Goal: Transaction & Acquisition: Book appointment/travel/reservation

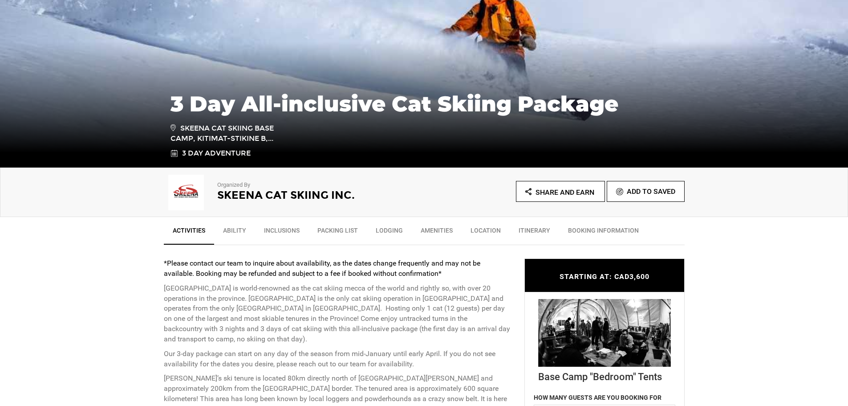
scroll to position [134, 0]
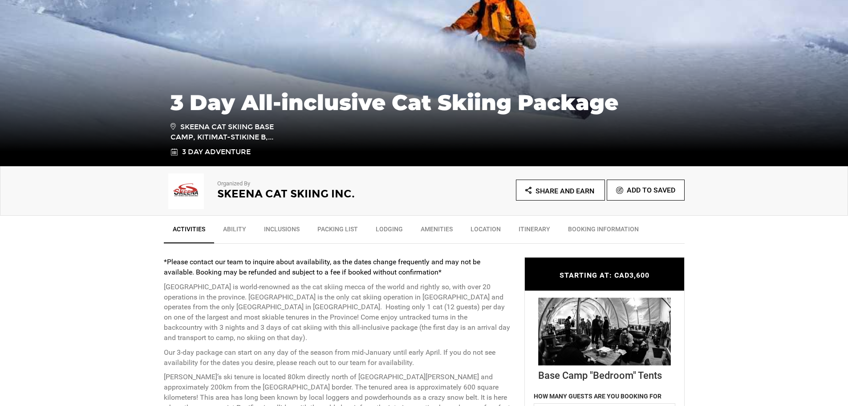
click at [239, 229] on link "Ability" at bounding box center [234, 231] width 41 height 22
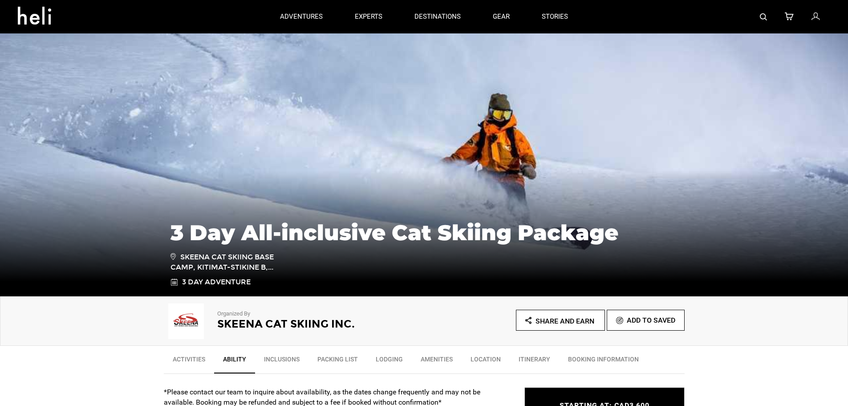
scroll to position [0, 0]
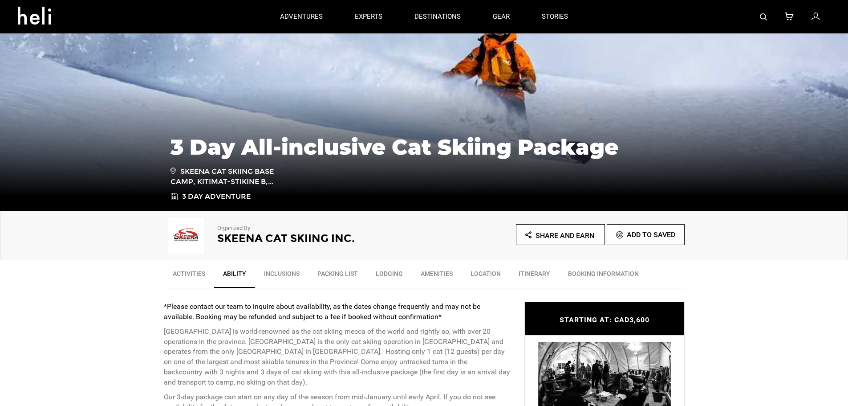
click at [202, 272] on link "Activities" at bounding box center [189, 275] width 50 height 22
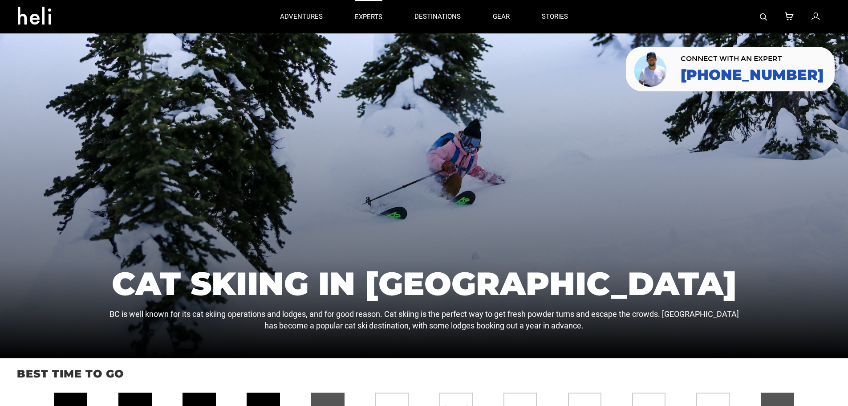
click at [368, 19] on p "experts" at bounding box center [369, 16] width 28 height 9
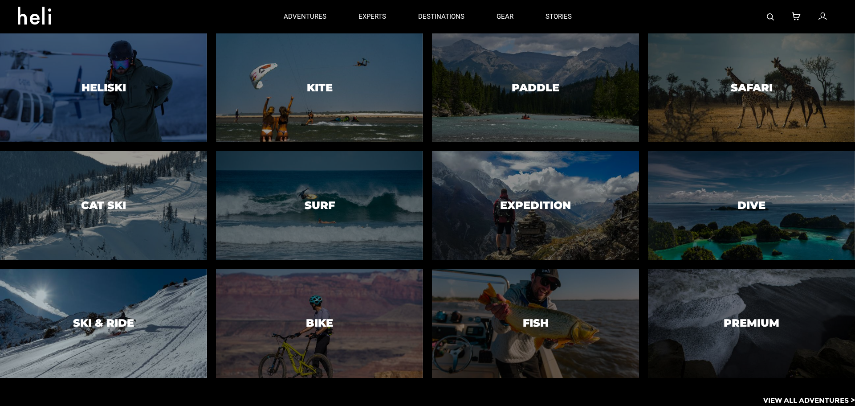
click at [88, 314] on div at bounding box center [103, 323] width 211 height 111
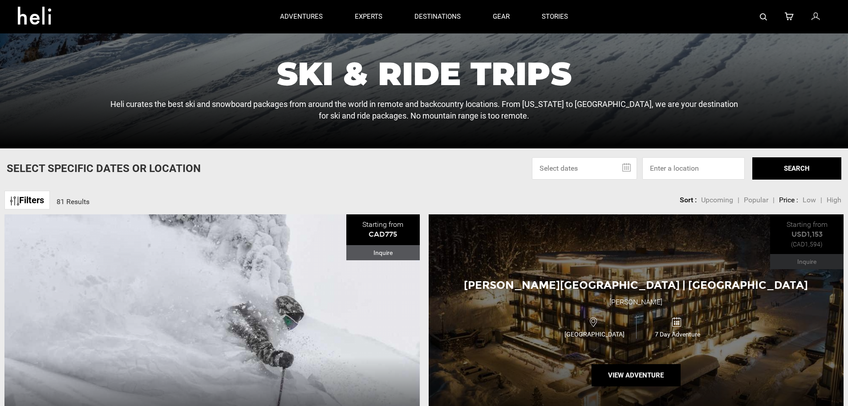
scroll to position [178, 0]
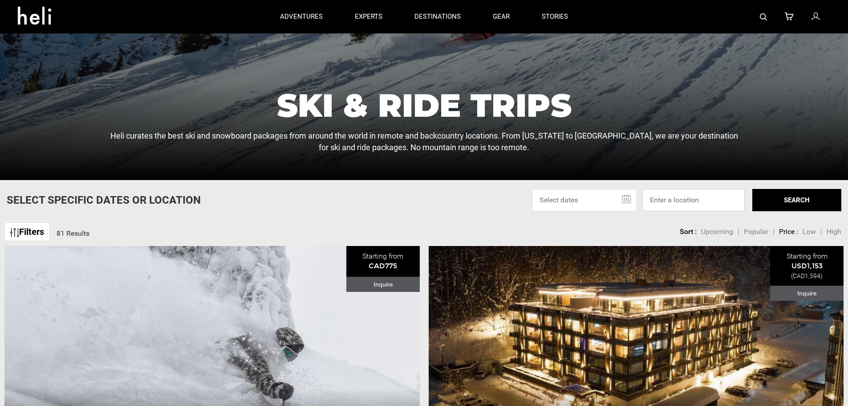
click at [668, 199] on input at bounding box center [693, 200] width 102 height 22
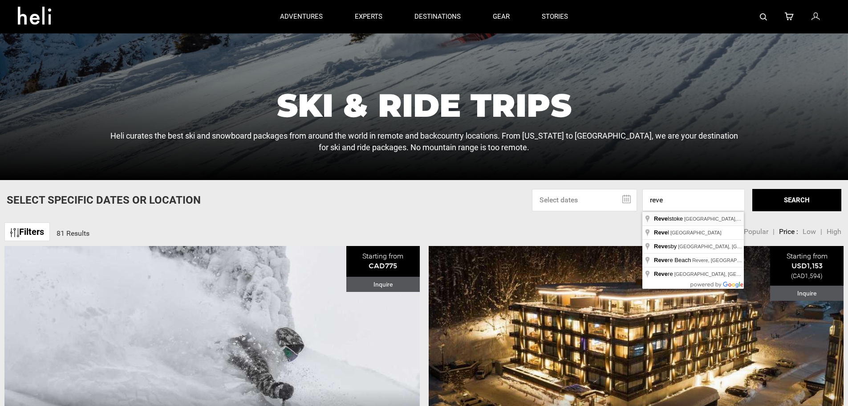
type input "Revelstoke, [GEOGRAPHIC_DATA], [GEOGRAPHIC_DATA]"
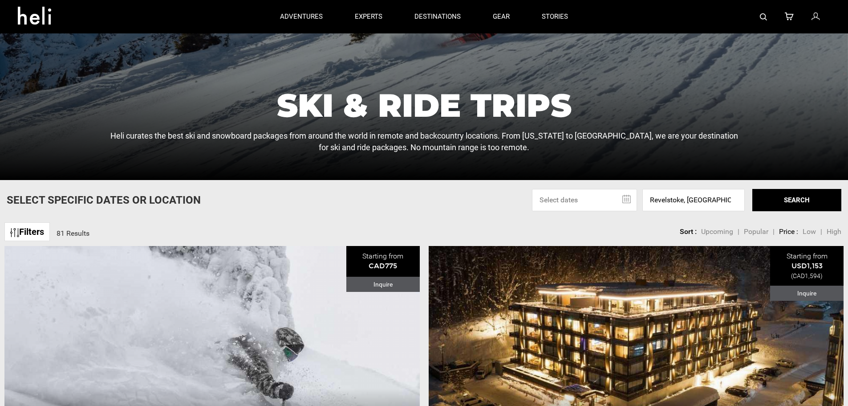
click at [798, 197] on button "SEARCH" at bounding box center [796, 200] width 89 height 22
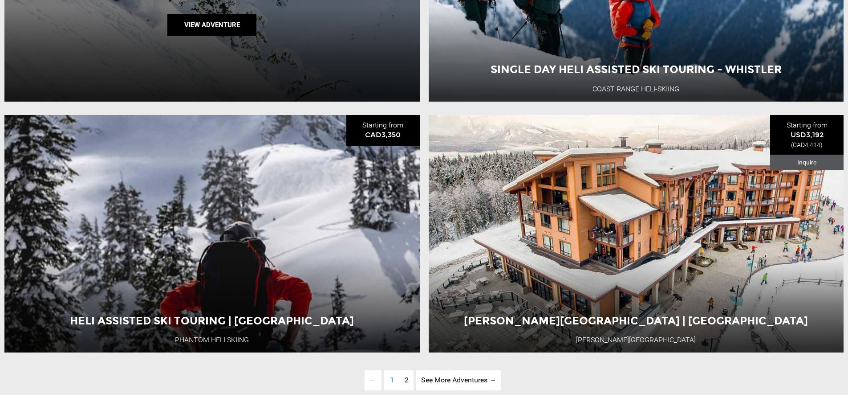
scroll to position [2893, 0]
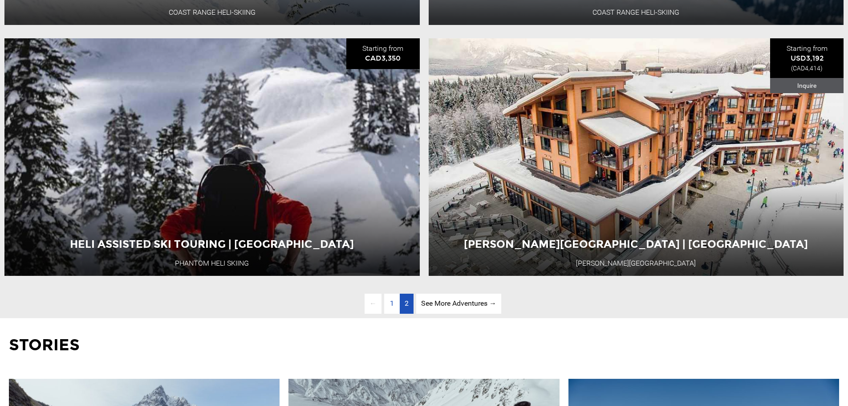
click at [406, 307] on span "2" at bounding box center [407, 303] width 4 height 8
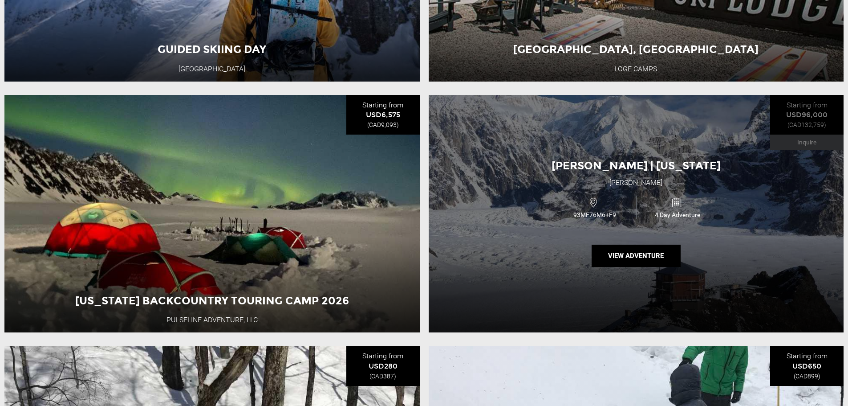
scroll to position [1583, 0]
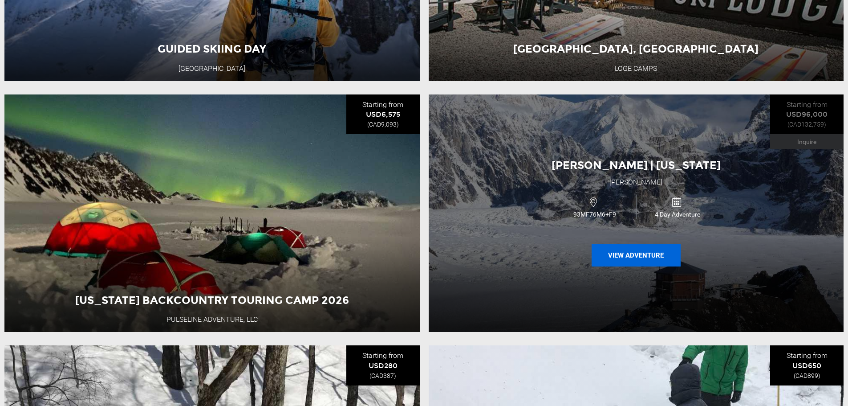
click at [620, 266] on button "View Adventure" at bounding box center [636, 255] width 89 height 22
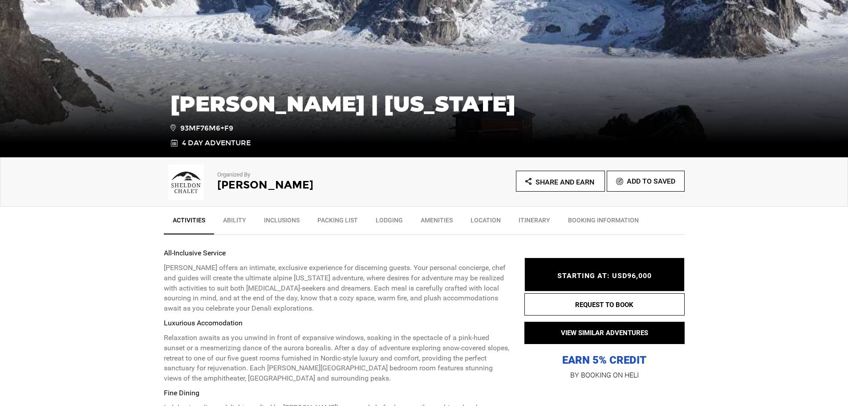
scroll to position [178, 0]
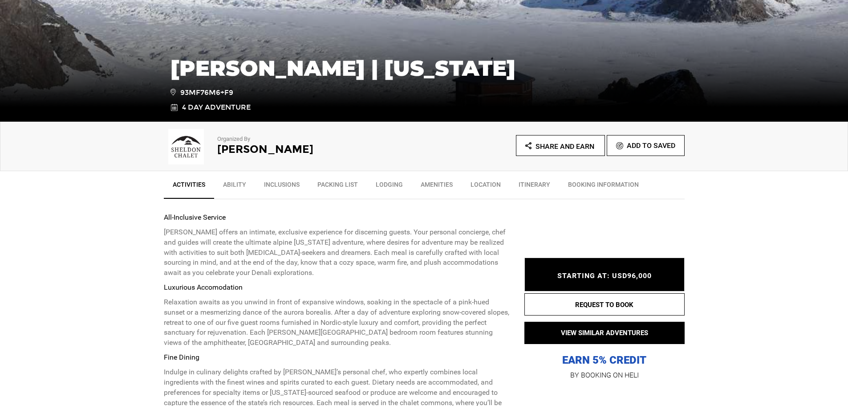
click at [229, 183] on link "Ability" at bounding box center [234, 186] width 41 height 22
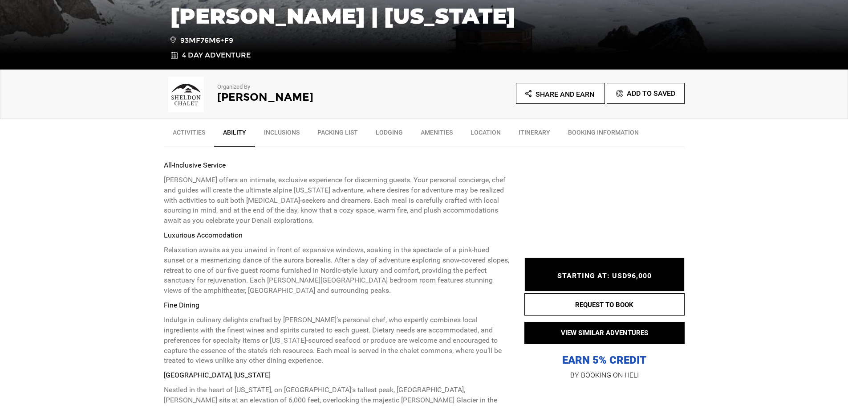
scroll to position [240, 0]
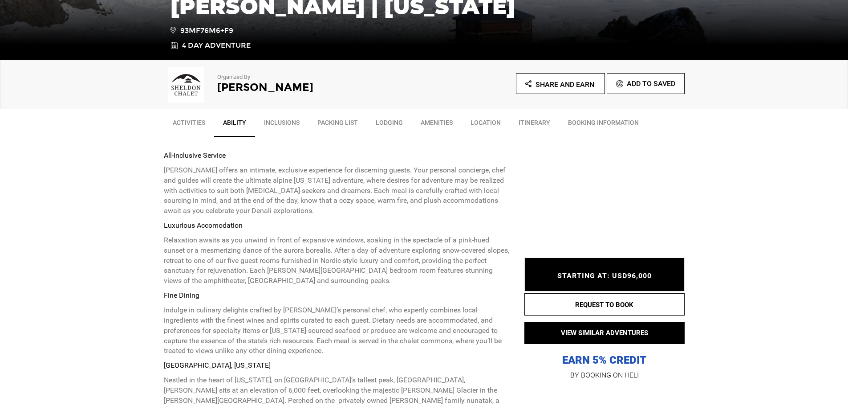
click at [195, 122] on link "Activities" at bounding box center [189, 125] width 50 height 22
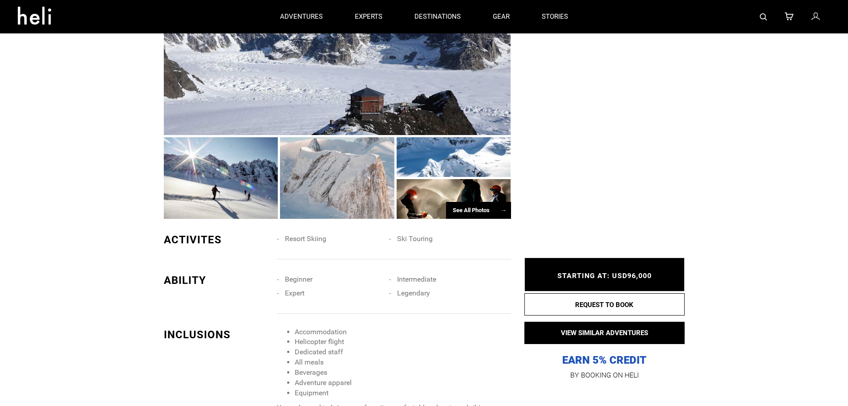
scroll to position [689, 0]
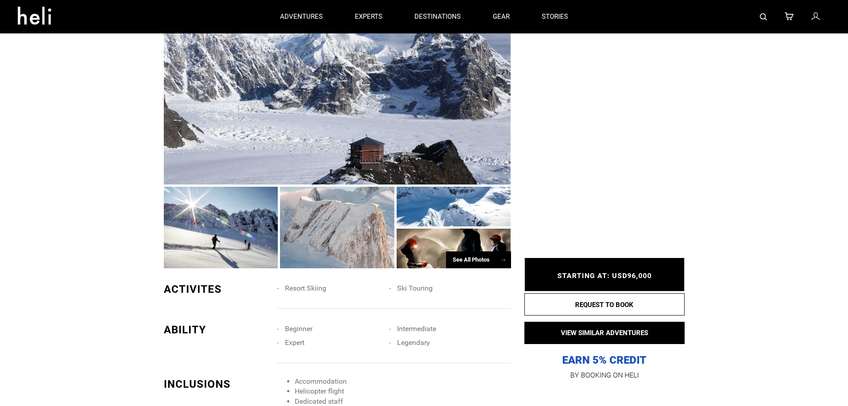
click at [482, 251] on div "See All Photos →" at bounding box center [478, 259] width 65 height 17
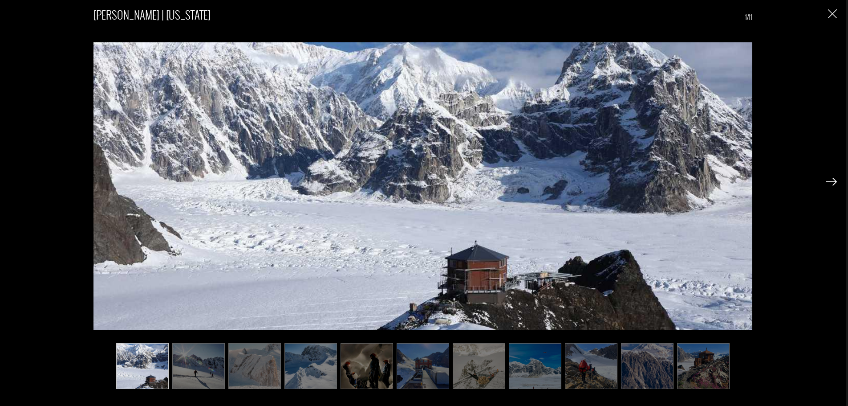
scroll to position [867, 0]
click at [156, 361] on img at bounding box center [142, 366] width 53 height 46
click at [208, 354] on img at bounding box center [198, 366] width 53 height 46
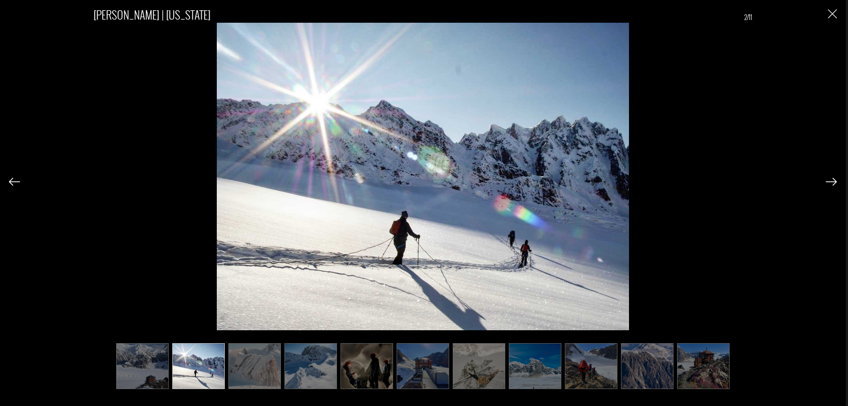
click at [254, 365] on img at bounding box center [254, 366] width 53 height 46
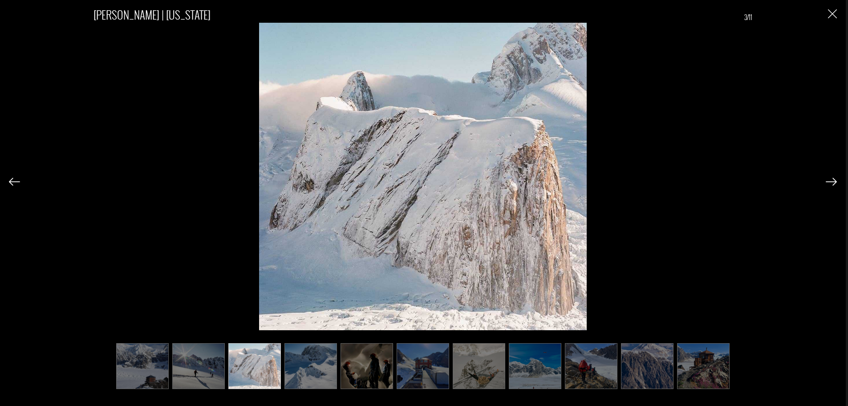
drag, startPoint x: 307, startPoint y: 364, endPoint x: 312, endPoint y: 363, distance: 5.4
click at [308, 364] on img at bounding box center [310, 366] width 53 height 46
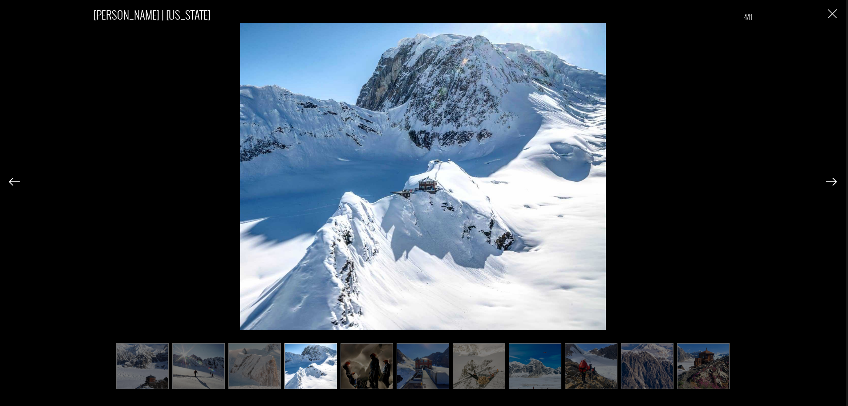
click at [376, 360] on img at bounding box center [367, 366] width 53 height 46
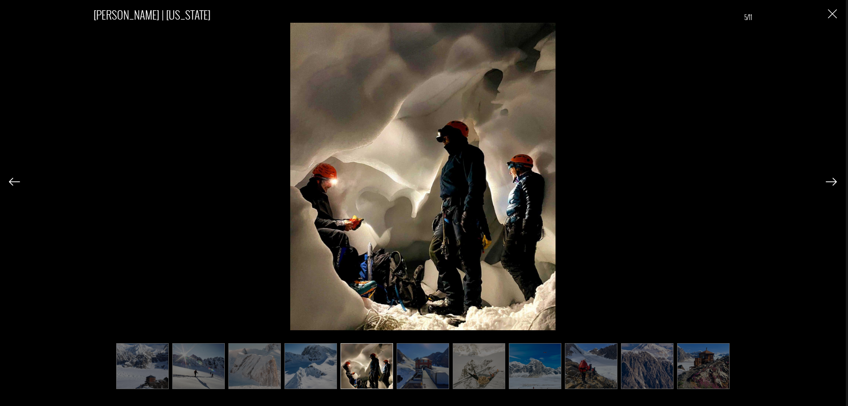
click at [409, 361] on img at bounding box center [423, 366] width 53 height 46
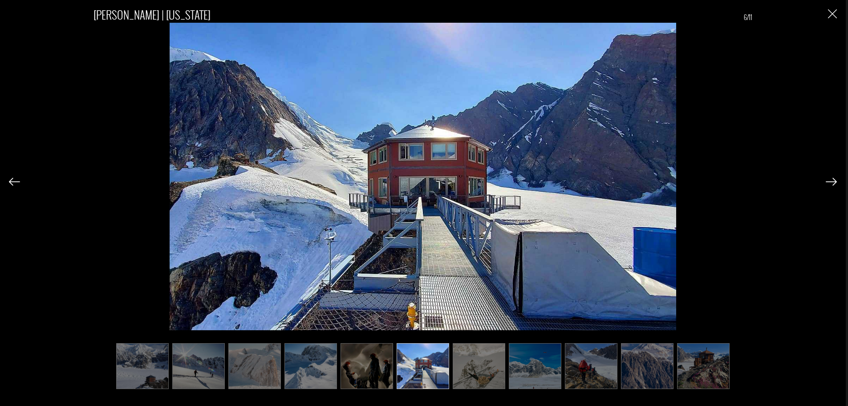
click at [466, 366] on img at bounding box center [479, 366] width 53 height 46
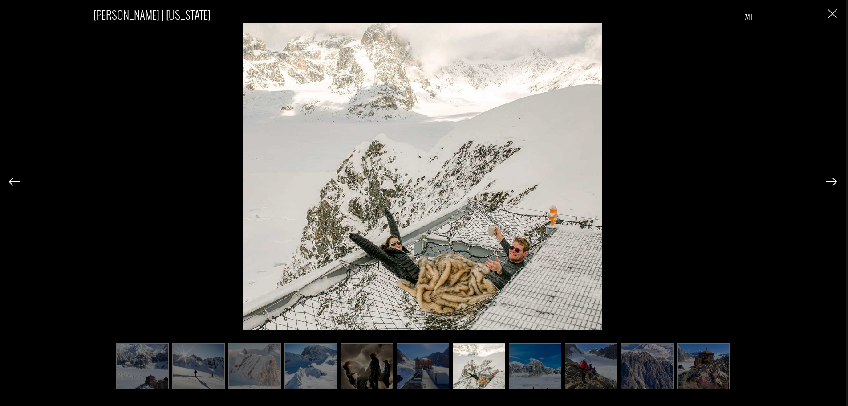
click at [515, 368] on img at bounding box center [535, 366] width 53 height 46
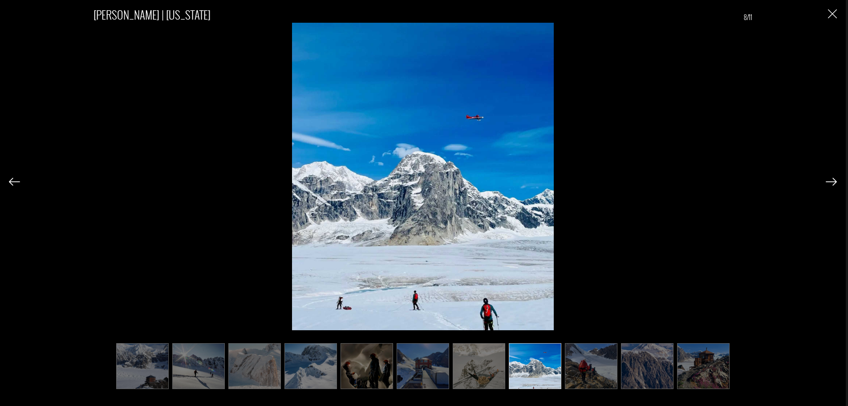
click at [483, 369] on img at bounding box center [479, 366] width 53 height 46
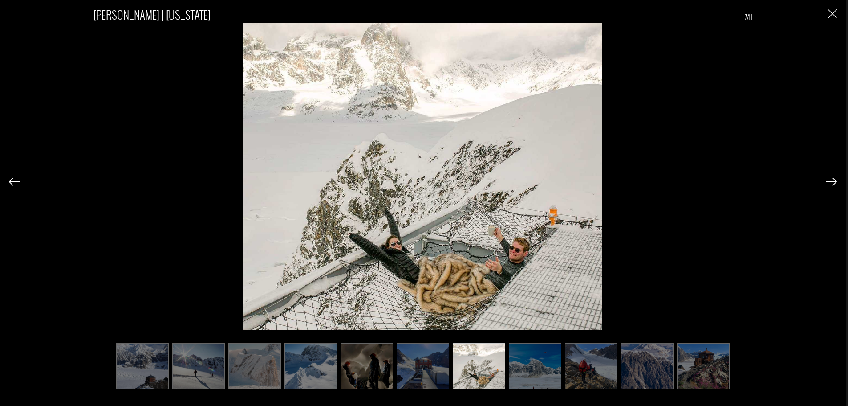
click at [534, 360] on img at bounding box center [535, 366] width 53 height 46
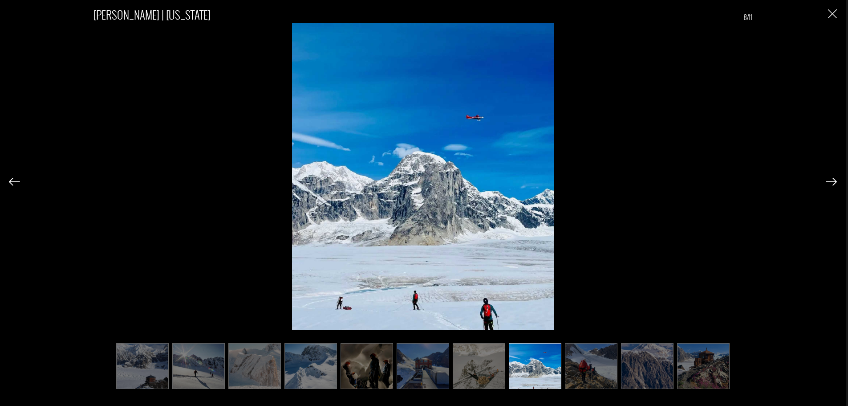
click at [592, 372] on img at bounding box center [591, 366] width 53 height 46
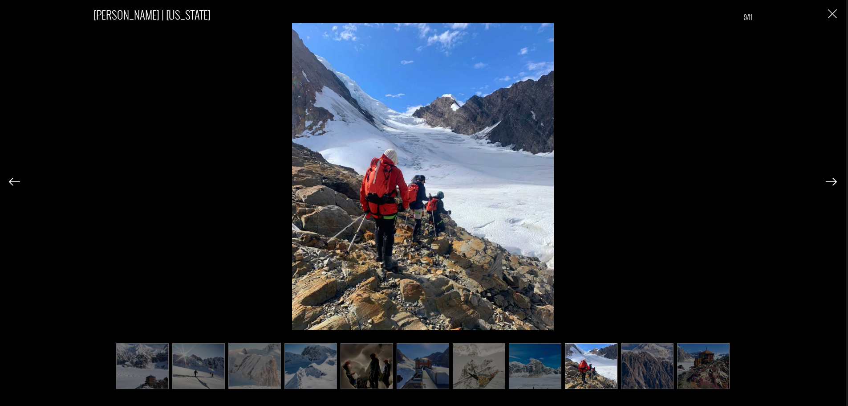
click at [640, 372] on img at bounding box center [647, 366] width 53 height 46
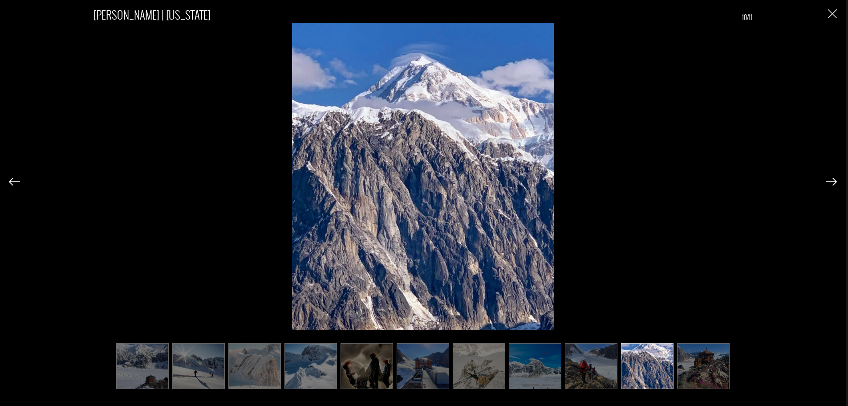
click at [688, 372] on img at bounding box center [703, 366] width 53 height 46
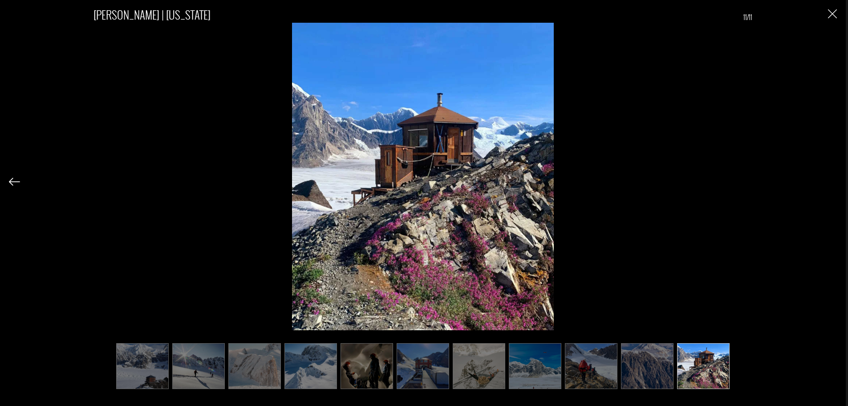
click at [830, 14] on img "Close" at bounding box center [832, 13] width 9 height 9
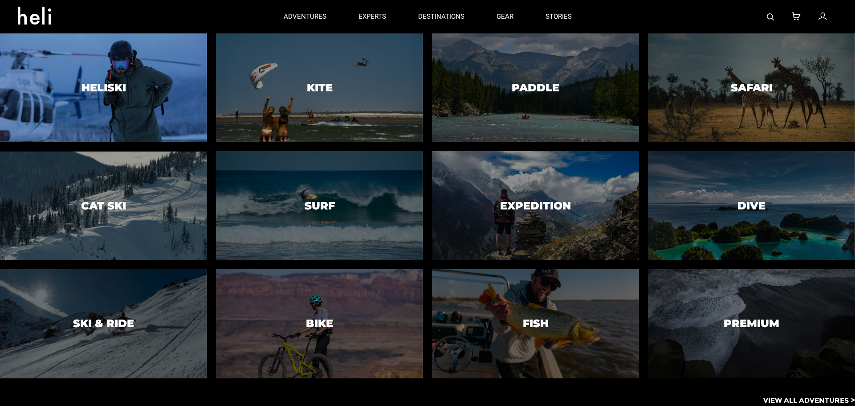
click at [134, 115] on div at bounding box center [103, 87] width 211 height 111
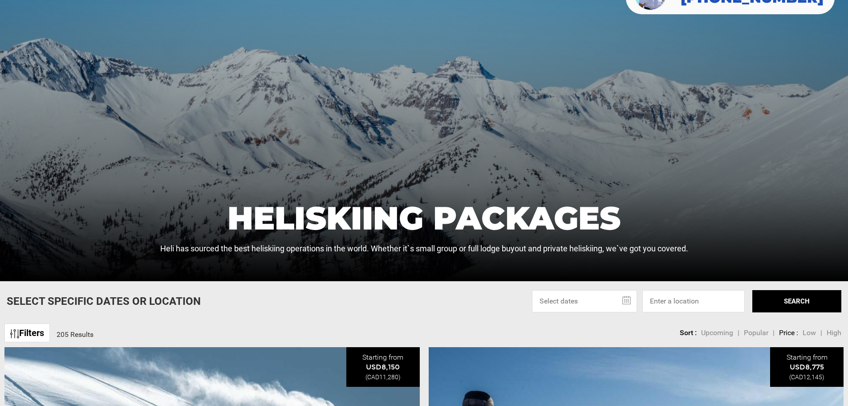
scroll to position [223, 0]
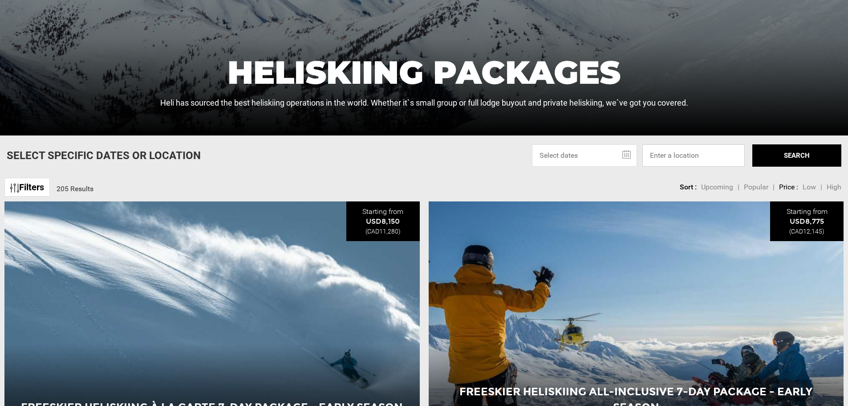
click at [688, 156] on input at bounding box center [693, 155] width 102 height 22
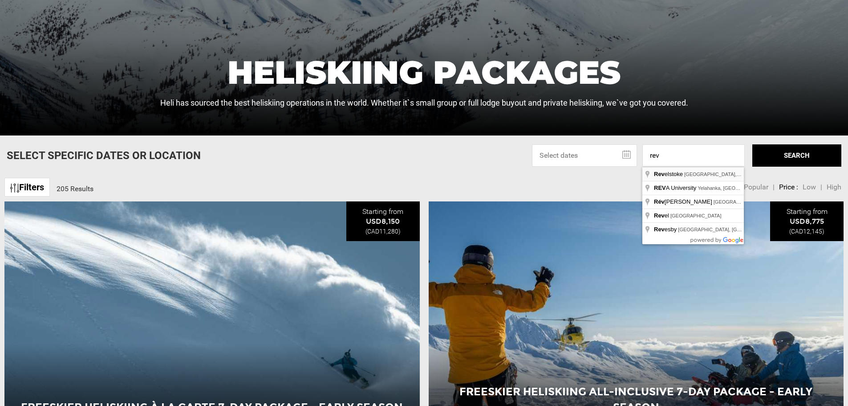
type input "Revelstoke, [GEOGRAPHIC_DATA], [GEOGRAPHIC_DATA]"
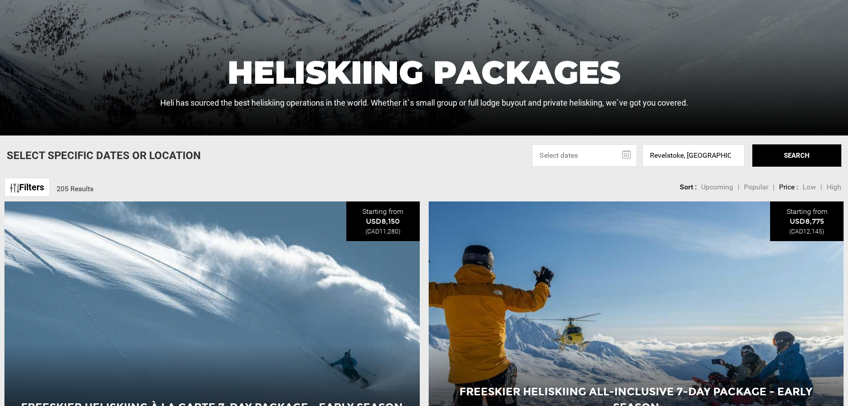
click at [789, 160] on button "SEARCH" at bounding box center [796, 155] width 89 height 22
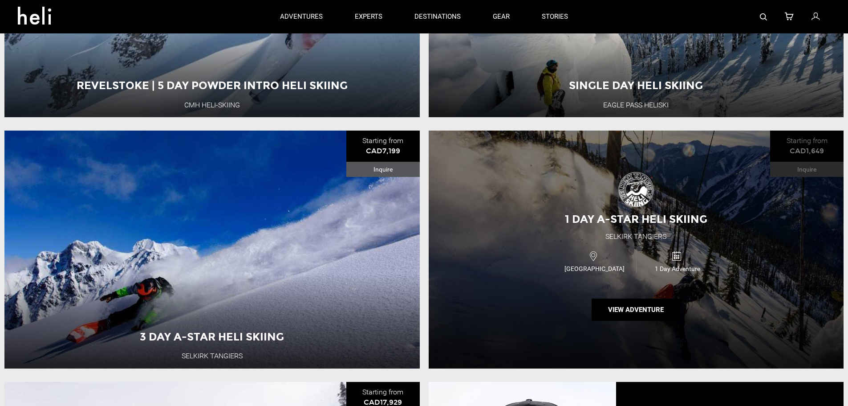
scroll to position [623, 0]
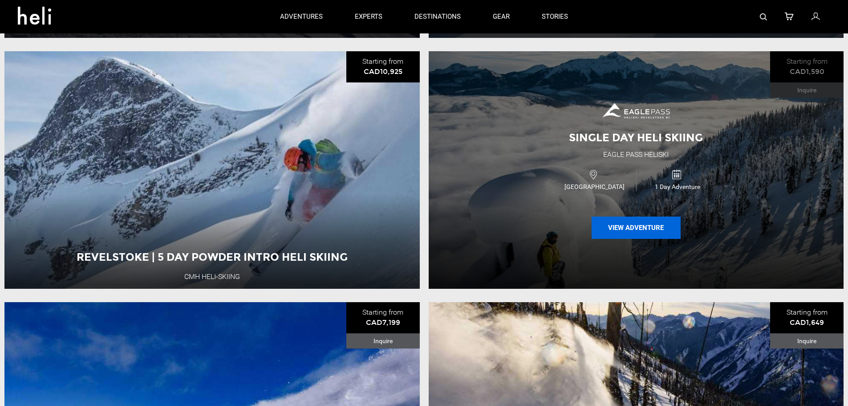
click at [639, 230] on button "View Adventure" at bounding box center [636, 227] width 89 height 22
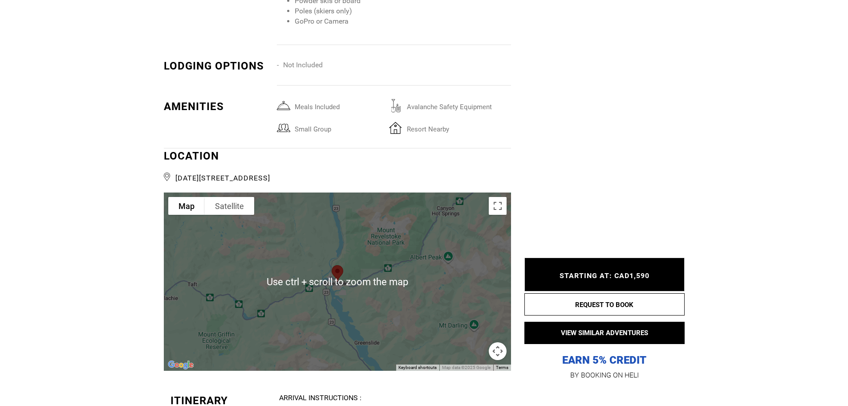
scroll to position [1602, 0]
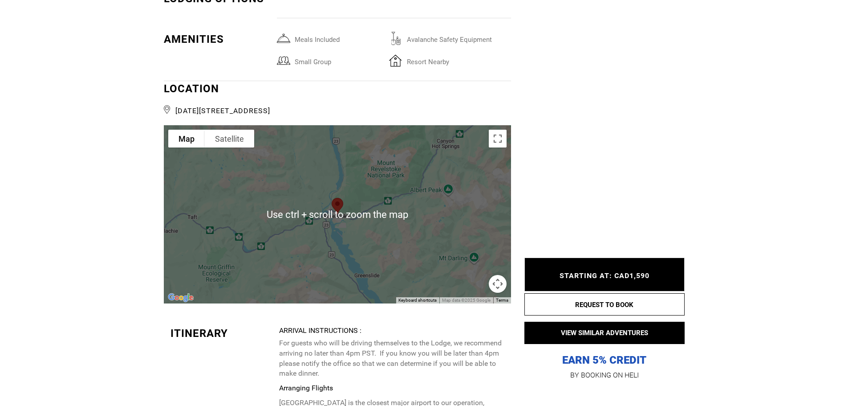
click at [341, 212] on img at bounding box center [337, 206] width 19 height 24
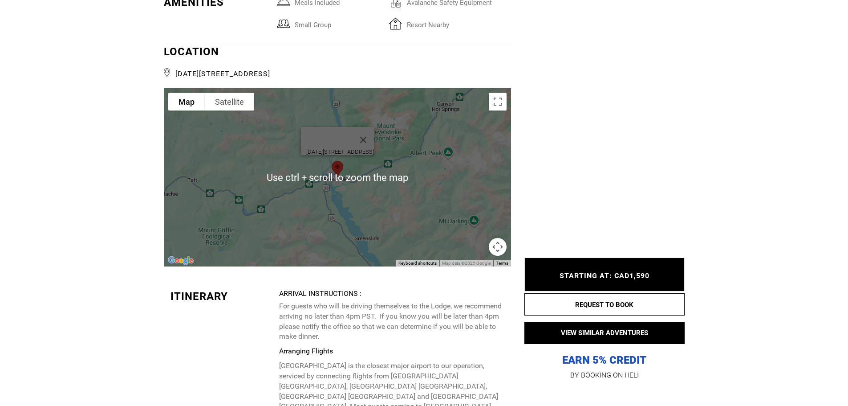
scroll to position [1691, 0]
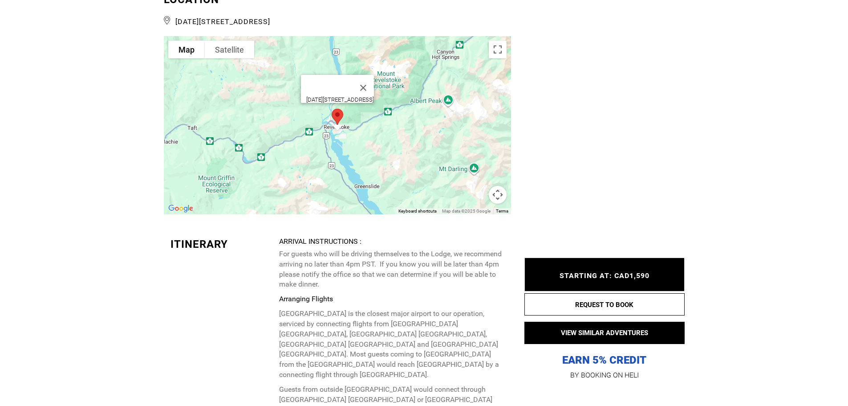
click at [317, 97] on div "[DATE][STREET_ADDRESS]" at bounding box center [340, 99] width 68 height 7
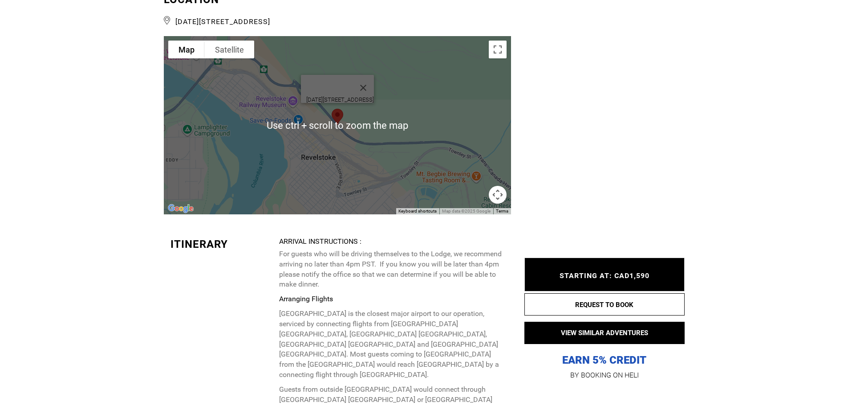
click at [341, 119] on img at bounding box center [337, 117] width 19 height 24
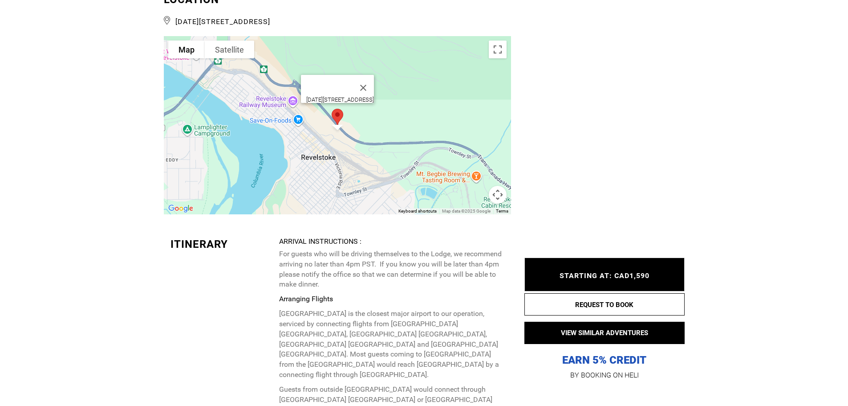
click at [499, 192] on button "Map camera controls" at bounding box center [498, 195] width 18 height 18
click at [328, 134] on div "[DATE][STREET_ADDRESS]" at bounding box center [337, 125] width 347 height 178
click at [220, 48] on button "Satellite" at bounding box center [229, 50] width 49 height 18
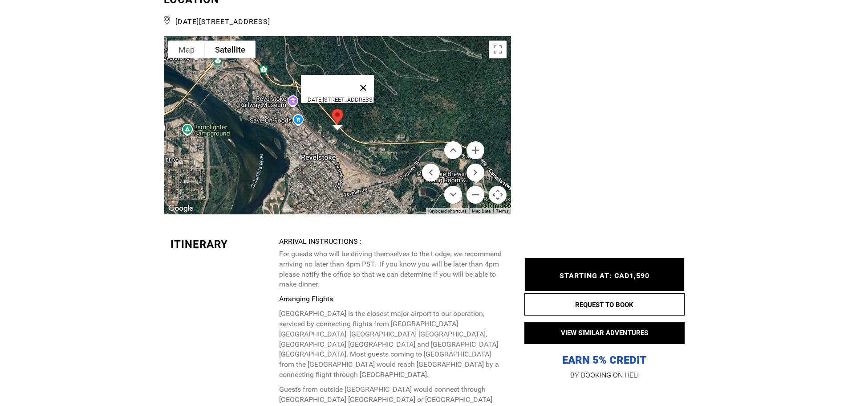
click at [374, 81] on button "Close" at bounding box center [363, 87] width 21 height 21
click at [332, 130] on div "To navigate, press the arrow keys." at bounding box center [337, 125] width 347 height 178
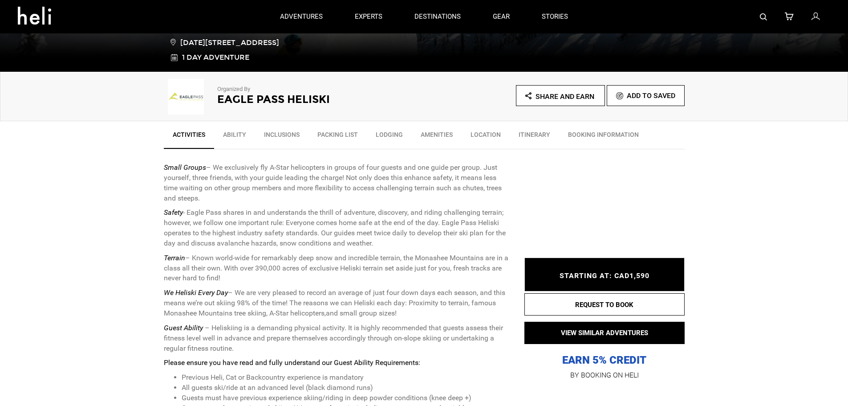
scroll to position [223, 0]
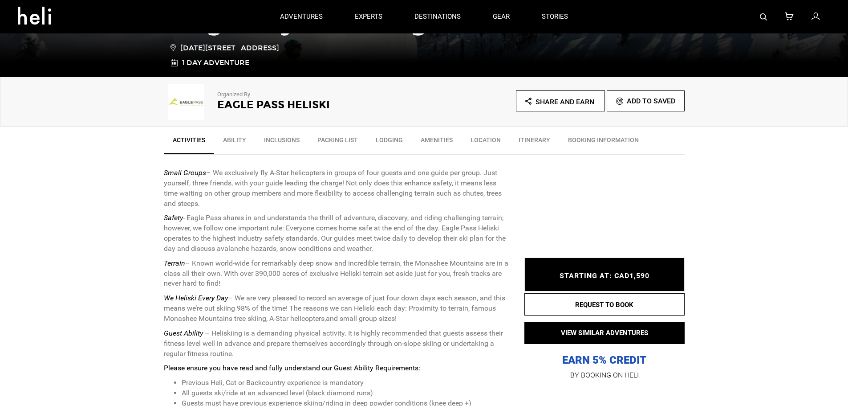
click at [397, 136] on link "Lodging" at bounding box center [389, 142] width 45 height 22
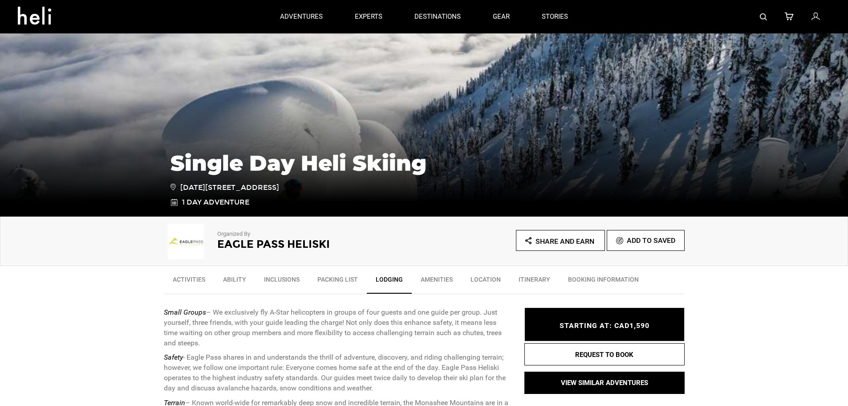
scroll to position [0, 0]
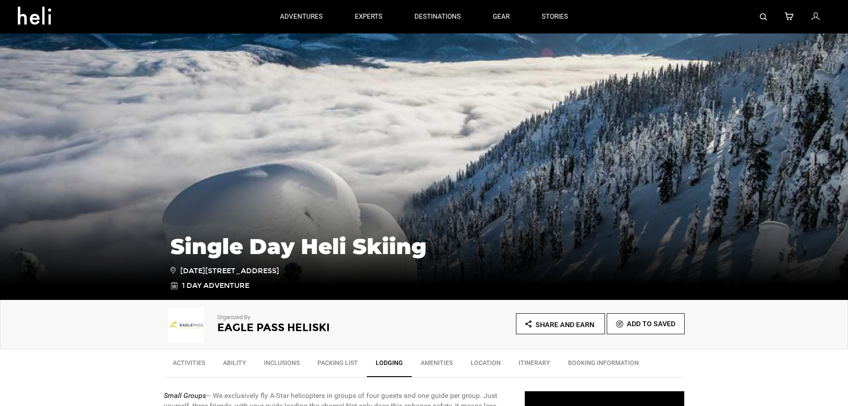
click at [529, 363] on link "Itinerary" at bounding box center [534, 364] width 49 height 22
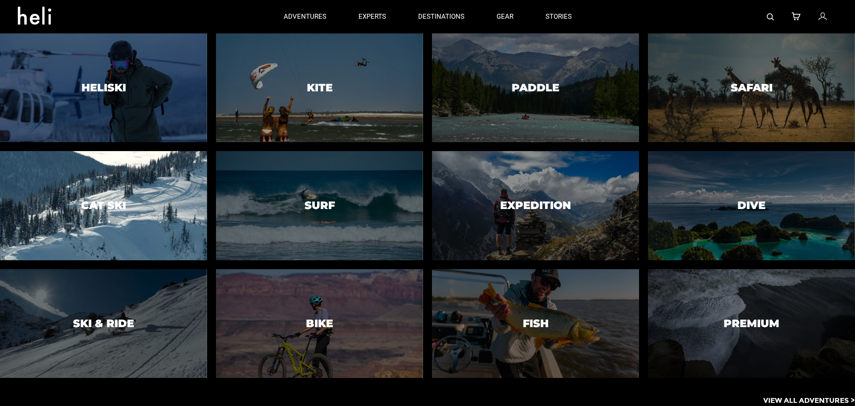
click at [90, 219] on div at bounding box center [103, 205] width 211 height 111
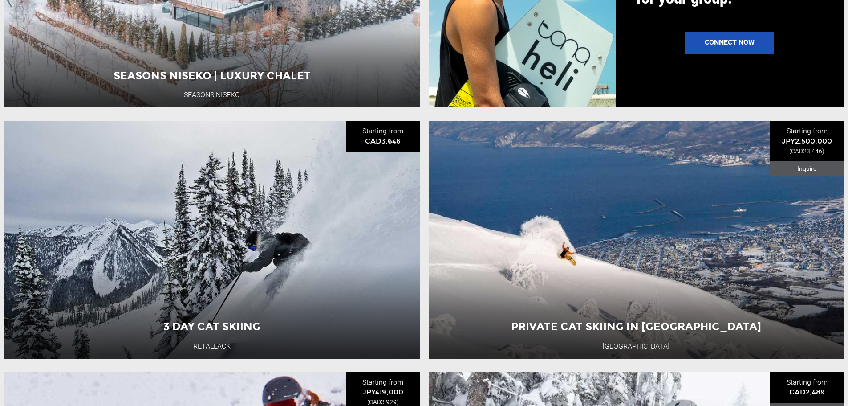
scroll to position [1335, 0]
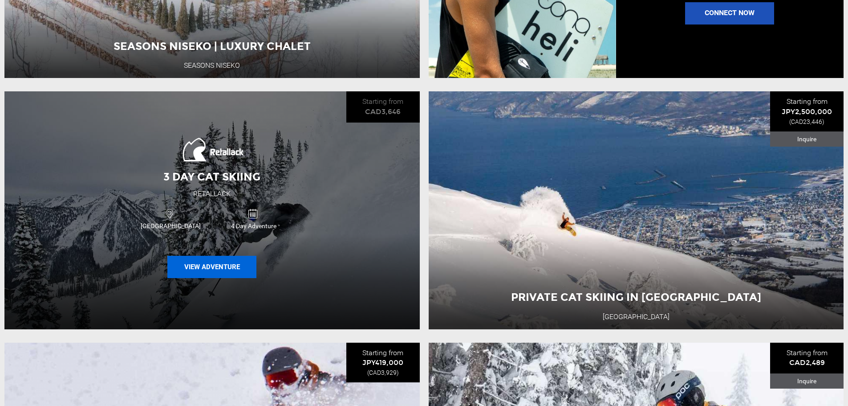
click at [215, 278] on button "View Adventure" at bounding box center [211, 267] width 89 height 22
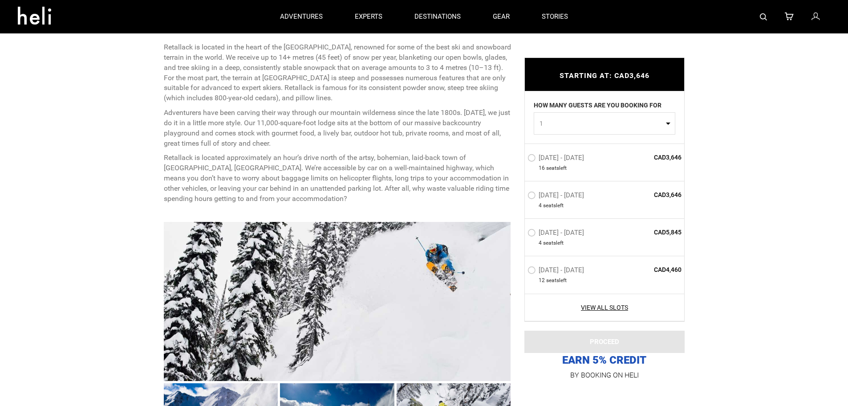
scroll to position [312, 0]
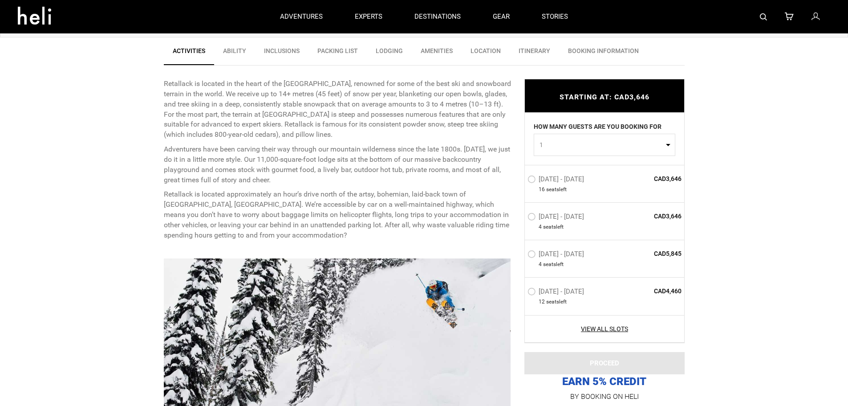
click at [668, 146] on button "1" at bounding box center [605, 145] width 142 height 22
click at [623, 183] on link "2" at bounding box center [604, 182] width 141 height 16
select select "2"
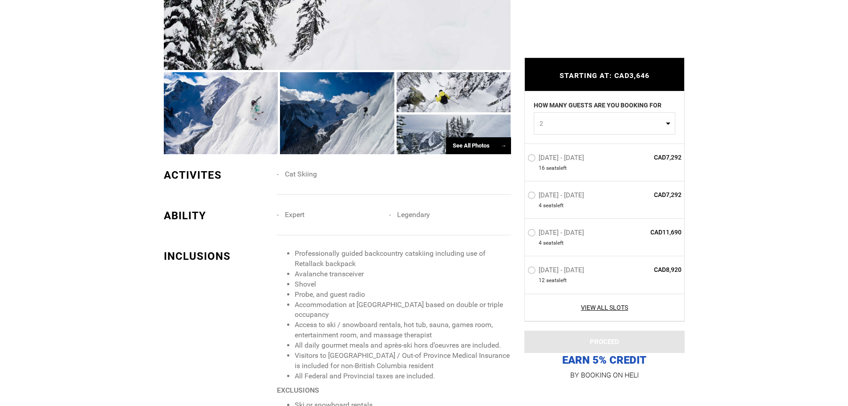
scroll to position [668, 0]
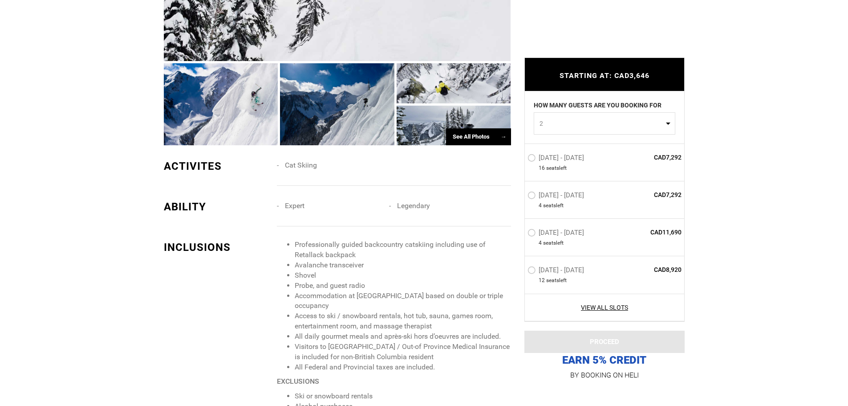
click at [483, 135] on div "See All Photos →" at bounding box center [478, 136] width 65 height 17
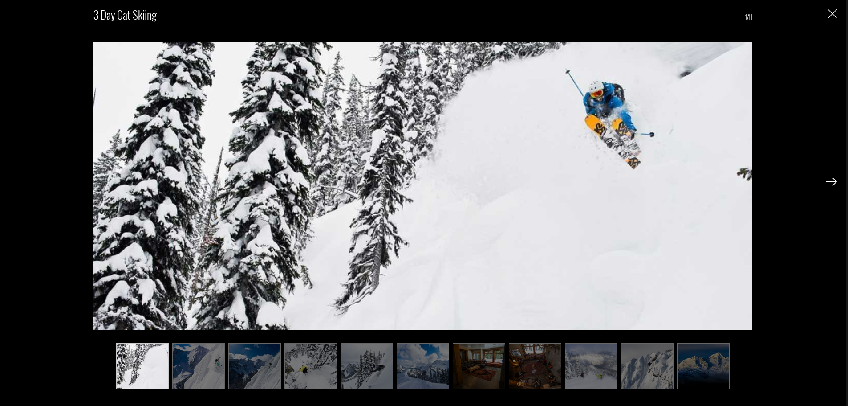
scroll to position [801, 0]
drag, startPoint x: 194, startPoint y: 363, endPoint x: 207, endPoint y: 363, distance: 12.5
click at [195, 363] on img at bounding box center [198, 366] width 53 height 46
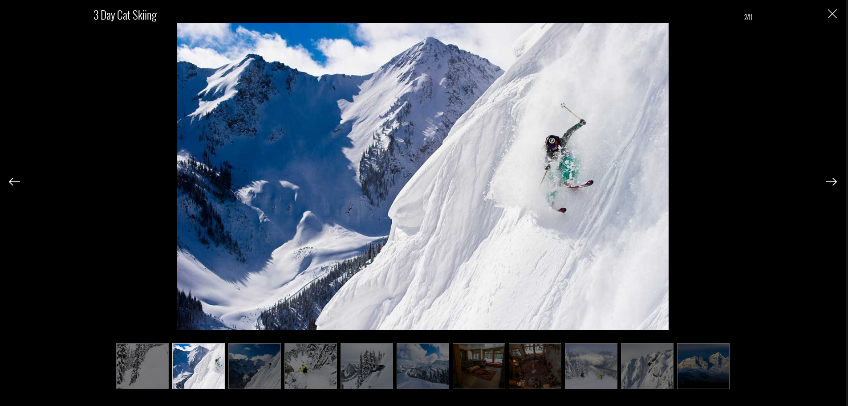
click at [253, 365] on img at bounding box center [254, 366] width 53 height 46
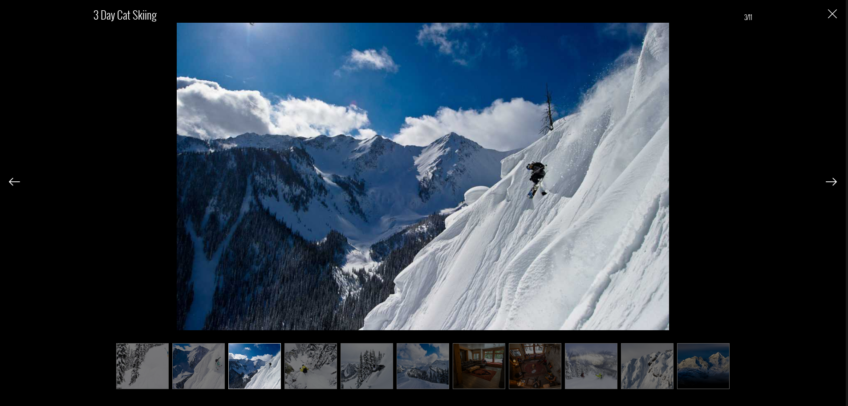
click at [315, 357] on img at bounding box center [310, 366] width 53 height 46
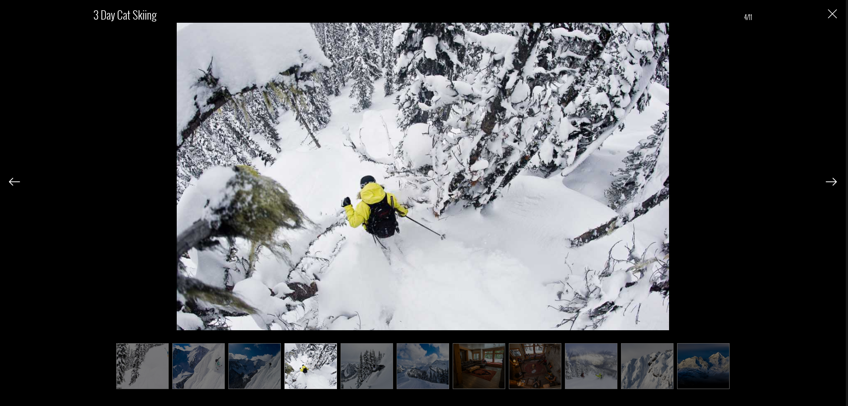
click at [354, 363] on img at bounding box center [367, 366] width 53 height 46
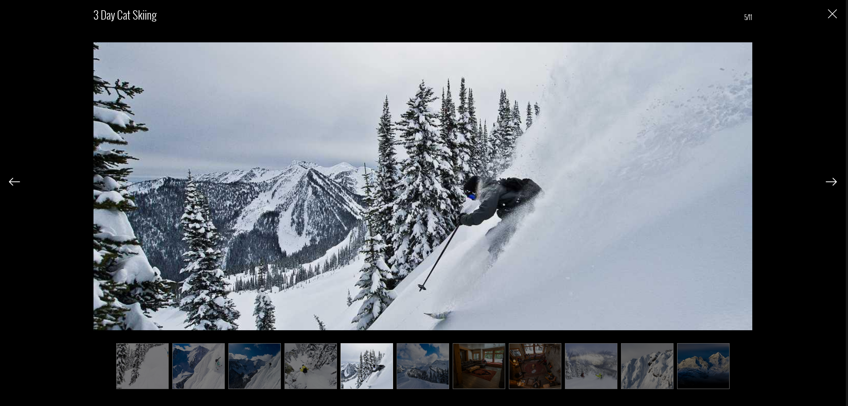
click at [420, 361] on img at bounding box center [423, 366] width 53 height 46
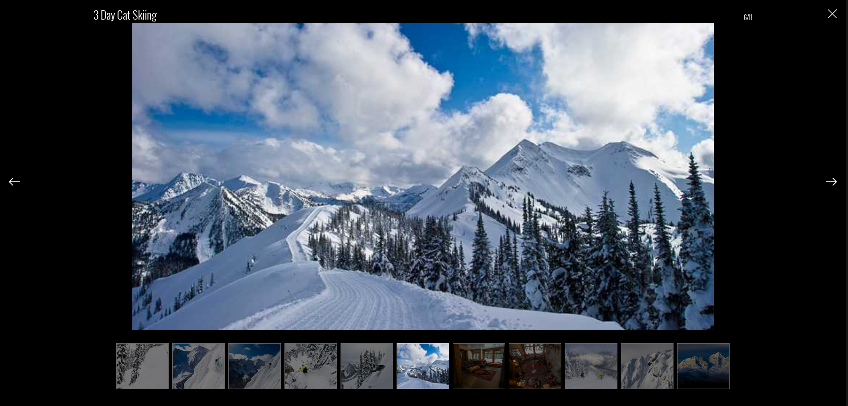
click at [467, 354] on img at bounding box center [479, 366] width 53 height 46
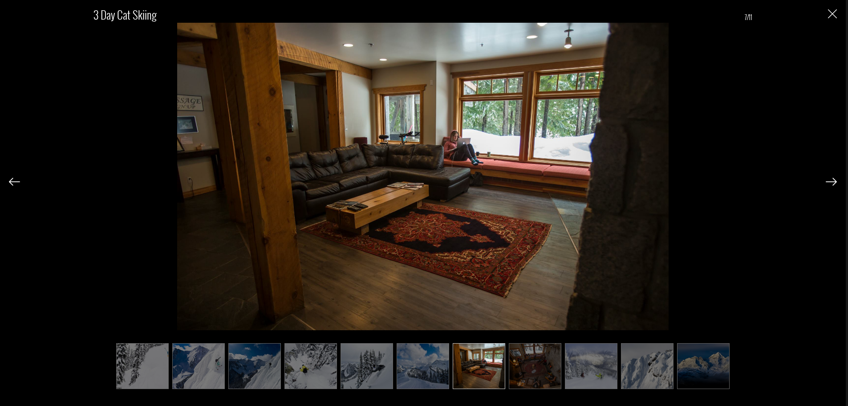
click at [544, 358] on img at bounding box center [535, 366] width 53 height 46
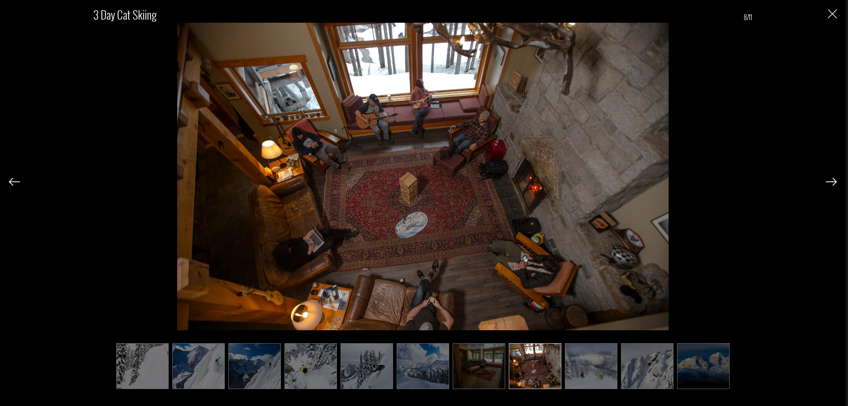
click at [594, 357] on img at bounding box center [591, 366] width 53 height 46
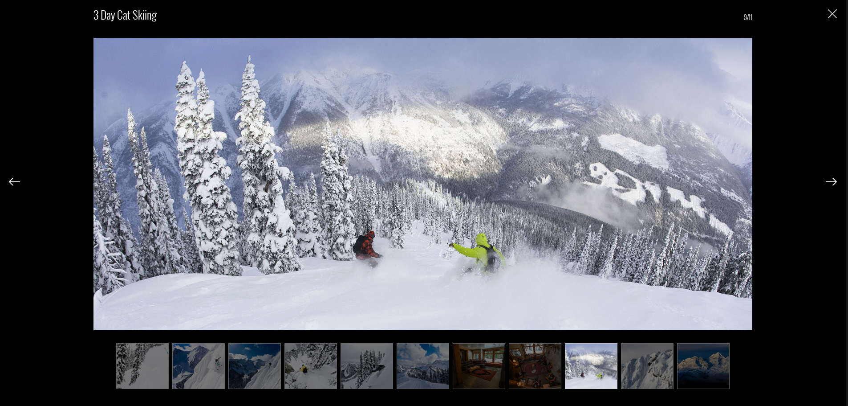
click at [649, 369] on img at bounding box center [647, 366] width 53 height 46
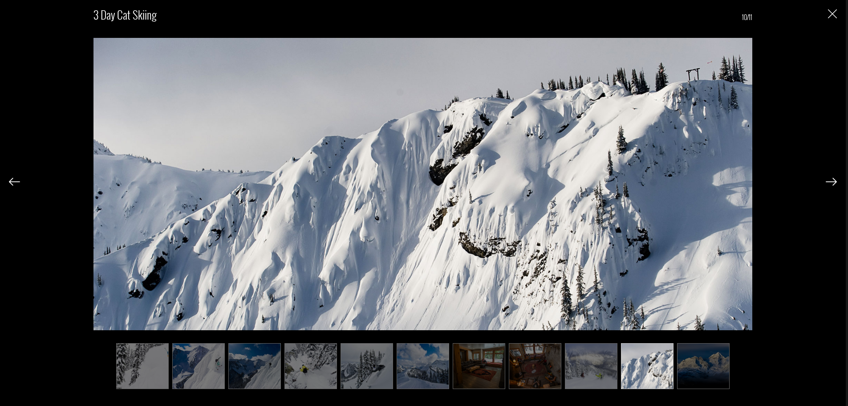
click at [695, 368] on img at bounding box center [703, 366] width 53 height 46
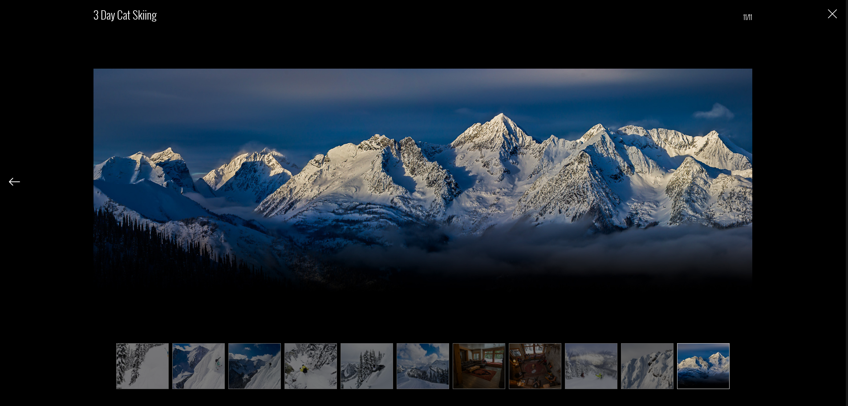
click at [834, 11] on img "Close" at bounding box center [832, 13] width 9 height 9
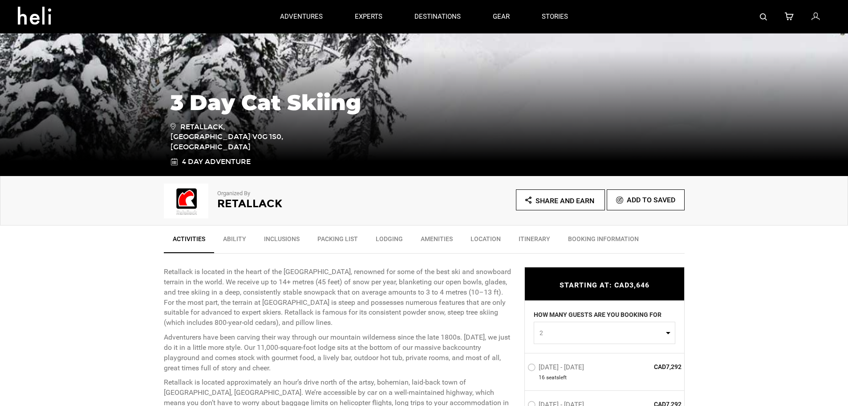
scroll to position [0, 0]
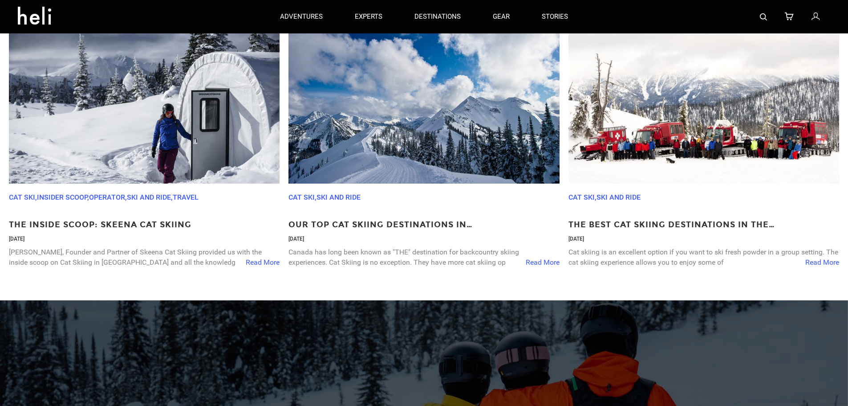
scroll to position [3224, 0]
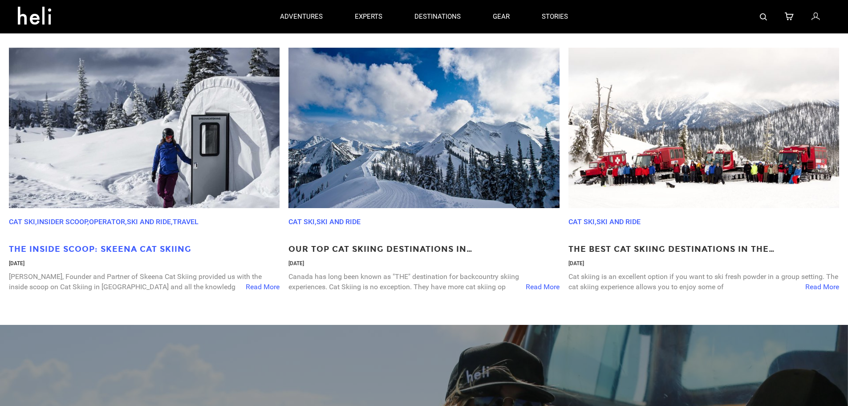
click at [106, 255] on p "The Inside Scoop: Skeena Cat Skiing" at bounding box center [144, 249] width 271 height 12
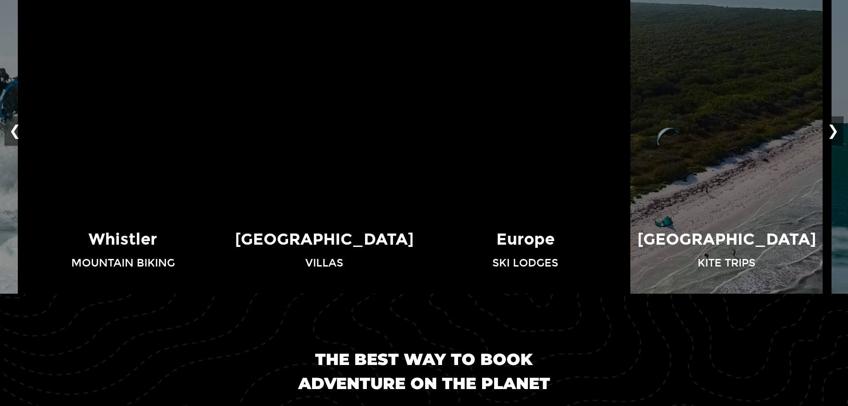
scroll to position [712, 0]
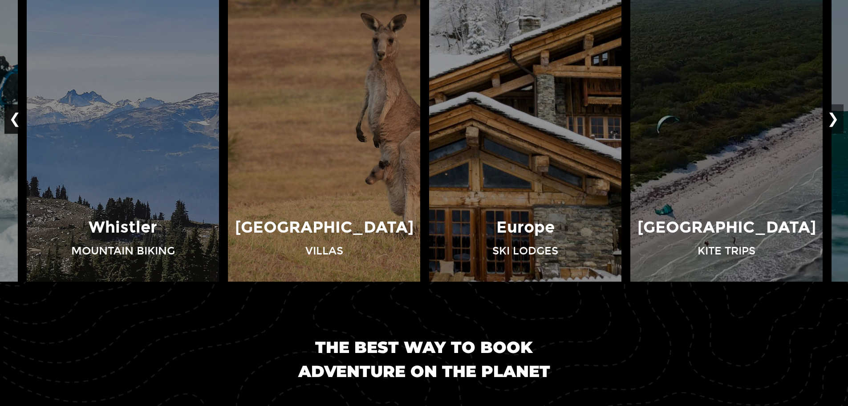
click at [16, 117] on button "❮" at bounding box center [14, 118] width 21 height 29
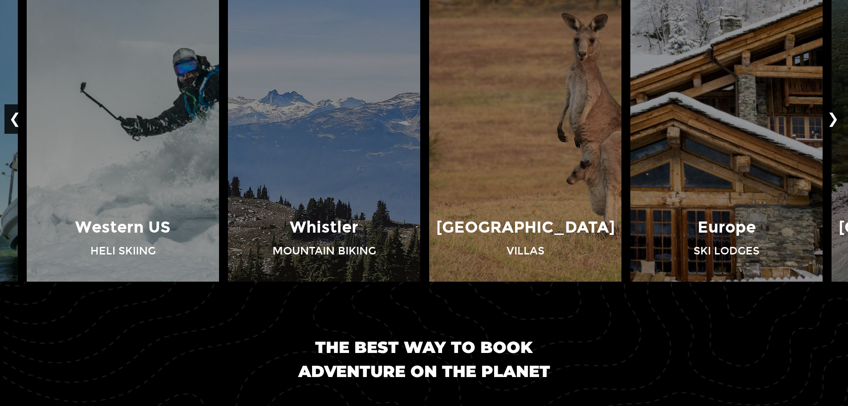
click at [16, 117] on button "❮" at bounding box center [14, 118] width 21 height 29
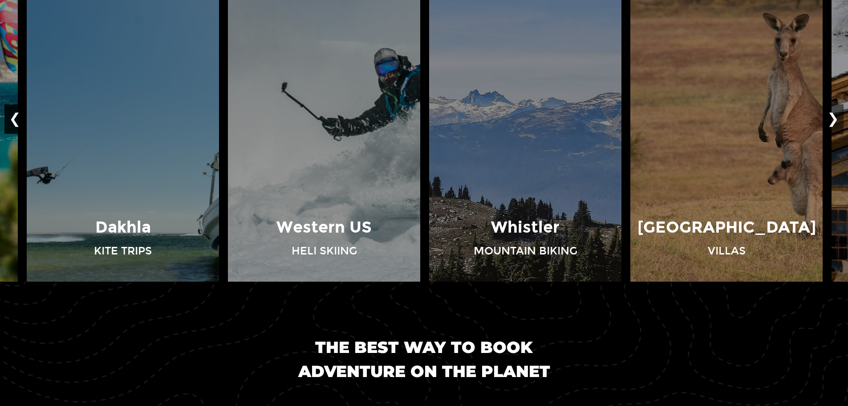
click at [16, 117] on button "❮" at bounding box center [14, 118] width 21 height 29
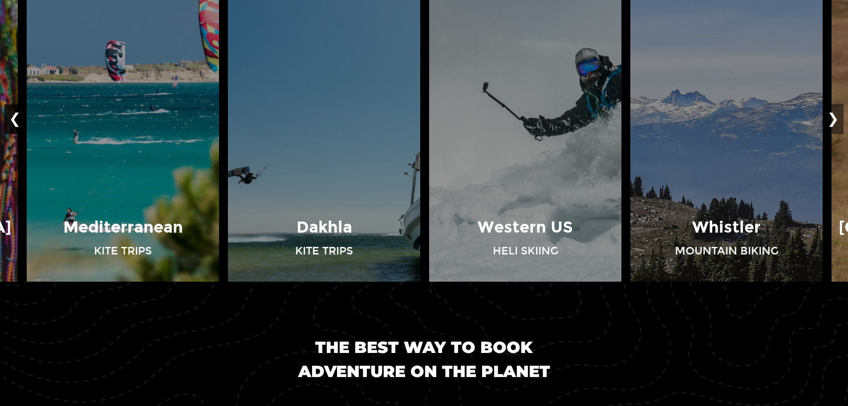
click at [16, 117] on button "❮" at bounding box center [14, 118] width 21 height 29
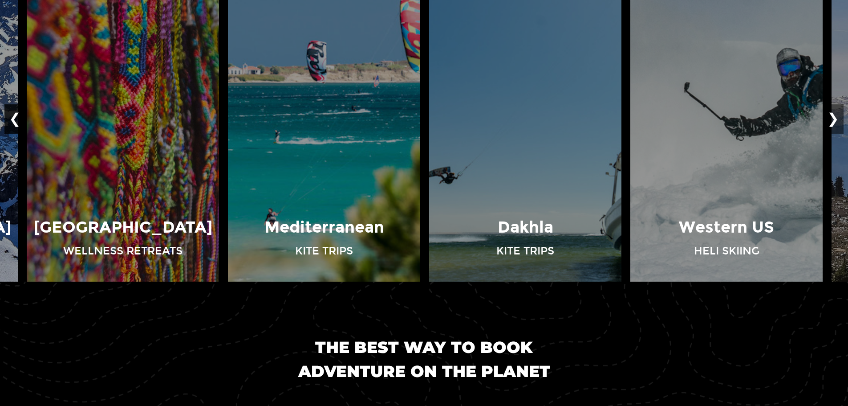
click at [16, 117] on button "❮" at bounding box center [14, 118] width 21 height 29
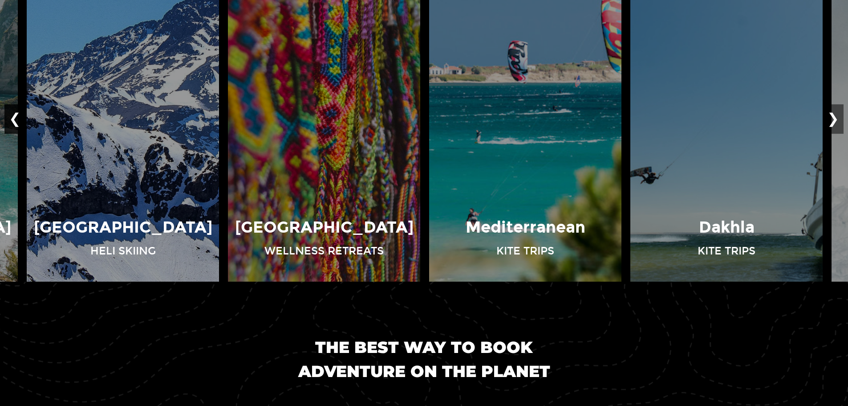
click at [16, 117] on button "❮" at bounding box center [14, 118] width 21 height 29
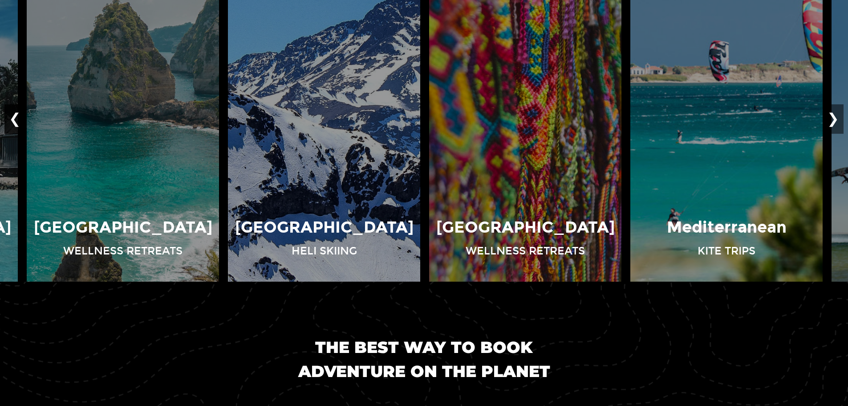
click at [16, 117] on button "❮" at bounding box center [14, 118] width 21 height 29
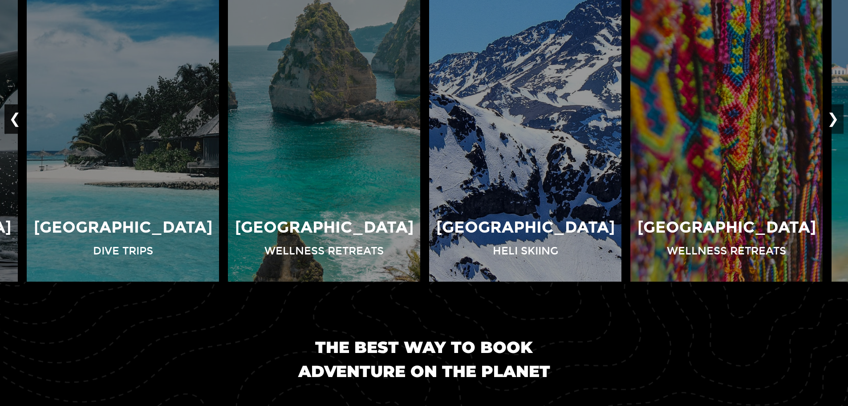
click at [16, 117] on button "❮" at bounding box center [14, 118] width 21 height 29
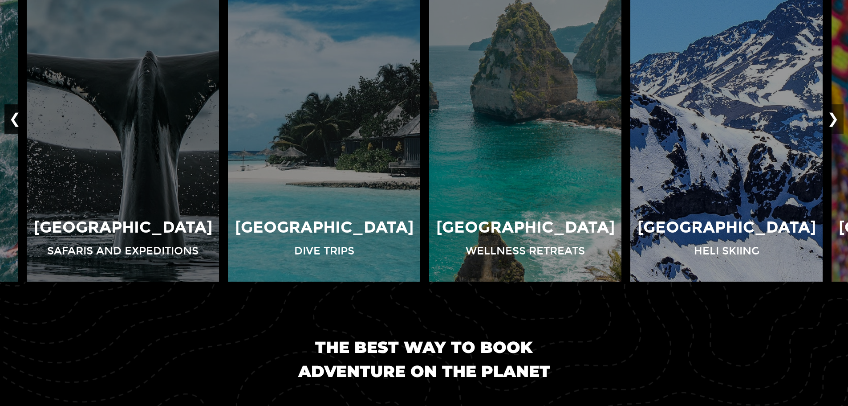
click at [16, 117] on button "❮" at bounding box center [14, 118] width 21 height 29
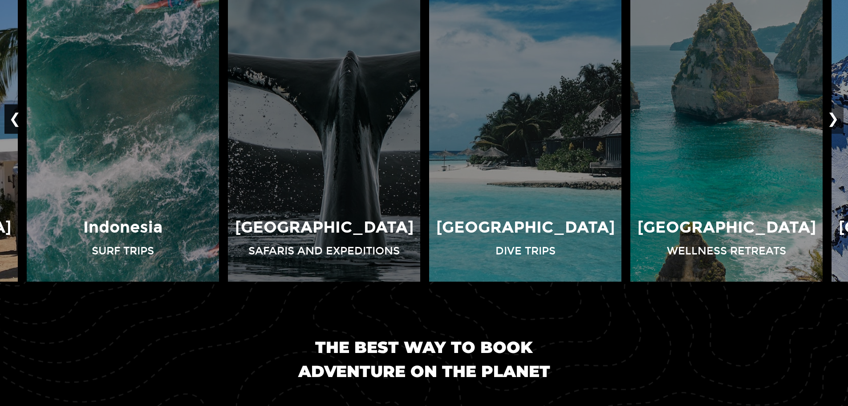
click at [16, 117] on button "❮" at bounding box center [14, 118] width 21 height 29
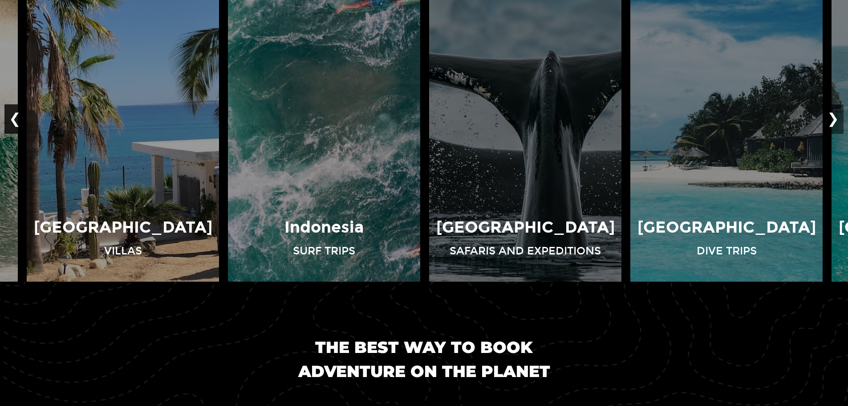
click at [16, 117] on button "❮" at bounding box center [14, 118] width 21 height 29
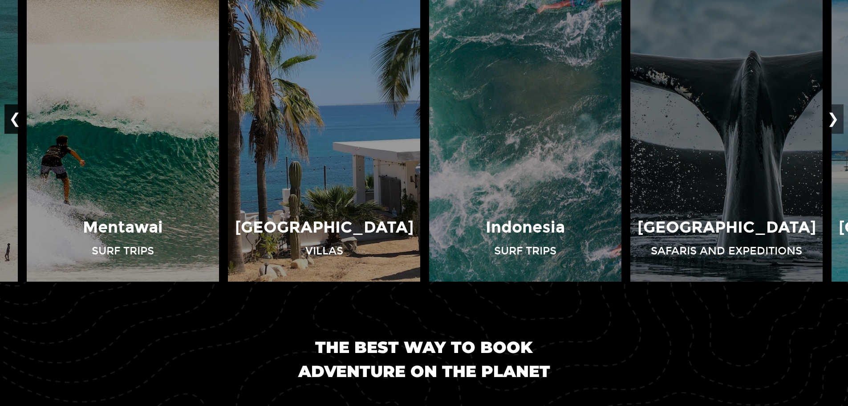
click at [16, 117] on button "❮" at bounding box center [14, 118] width 21 height 29
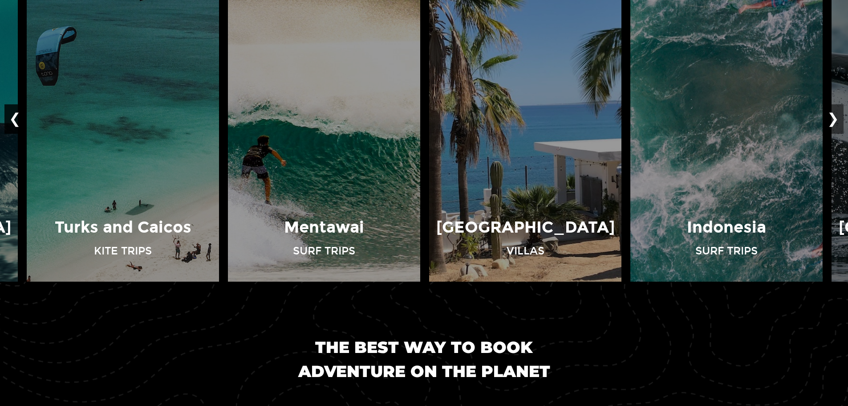
click at [16, 117] on button "❮" at bounding box center [14, 118] width 21 height 29
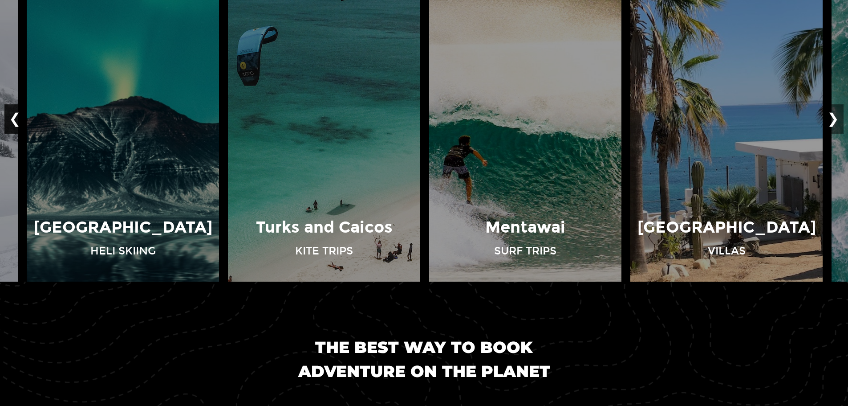
click at [16, 117] on button "❮" at bounding box center [14, 118] width 21 height 29
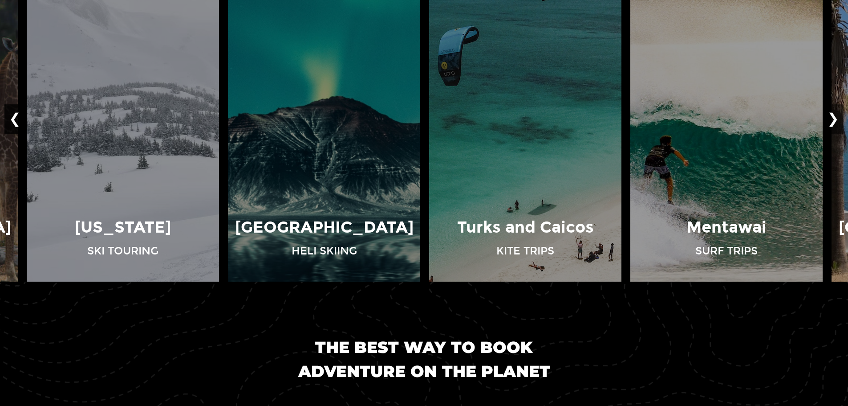
click at [16, 117] on button "❮" at bounding box center [14, 118] width 21 height 29
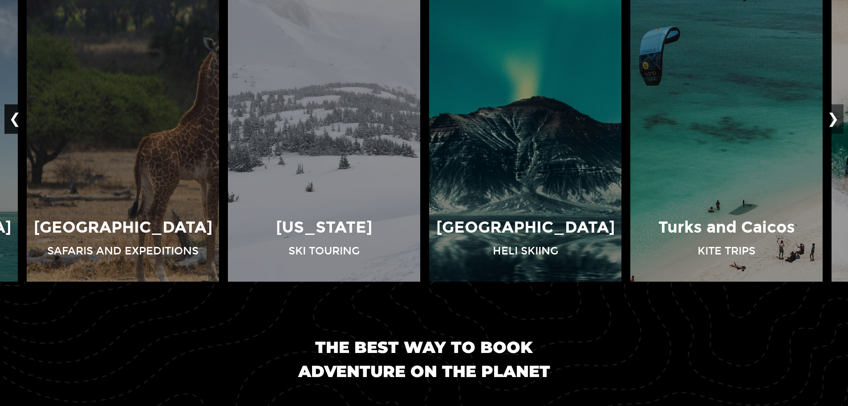
click at [16, 117] on button "❮" at bounding box center [14, 118] width 21 height 29
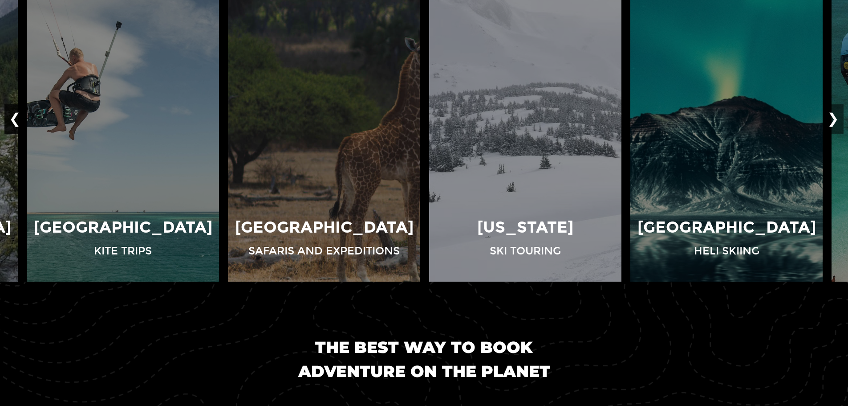
click at [16, 117] on button "❮" at bounding box center [14, 118] width 21 height 29
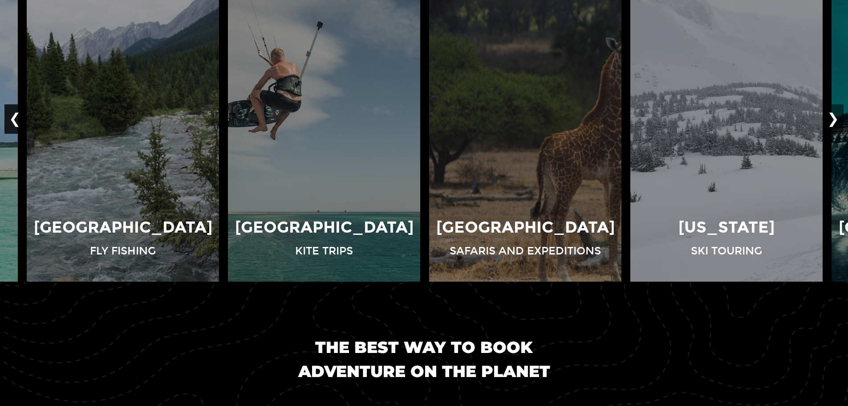
click at [16, 117] on button "❮" at bounding box center [14, 118] width 21 height 29
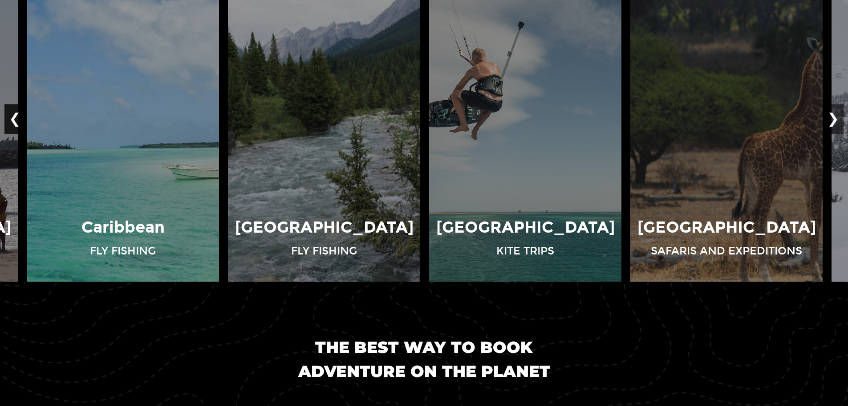
click at [16, 117] on button "❮" at bounding box center [14, 118] width 21 height 29
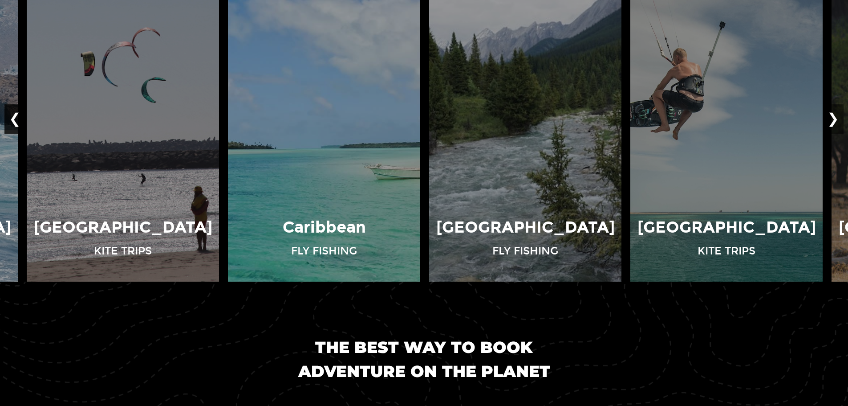
click at [16, 117] on button "❮" at bounding box center [14, 118] width 21 height 29
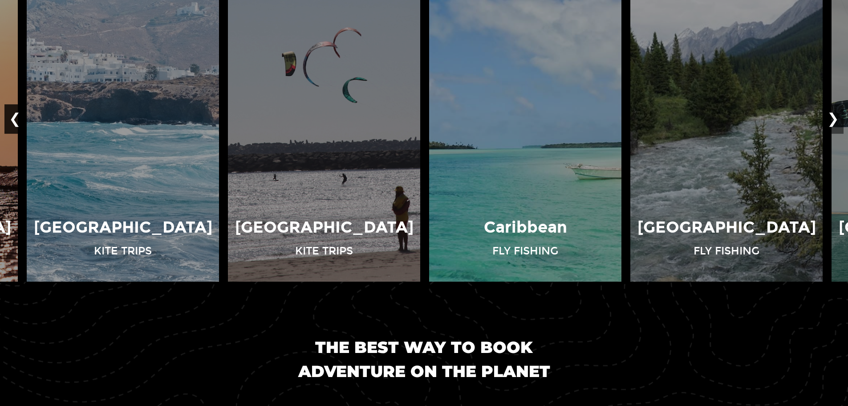
click at [16, 117] on button "❮" at bounding box center [14, 118] width 21 height 29
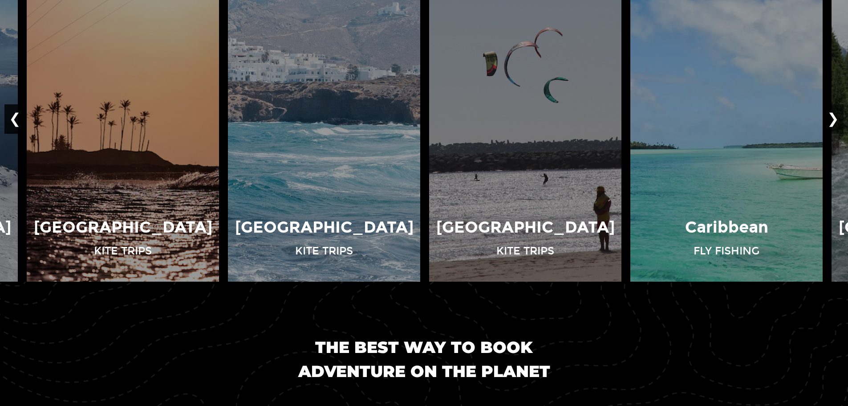
click at [16, 117] on button "❮" at bounding box center [14, 118] width 21 height 29
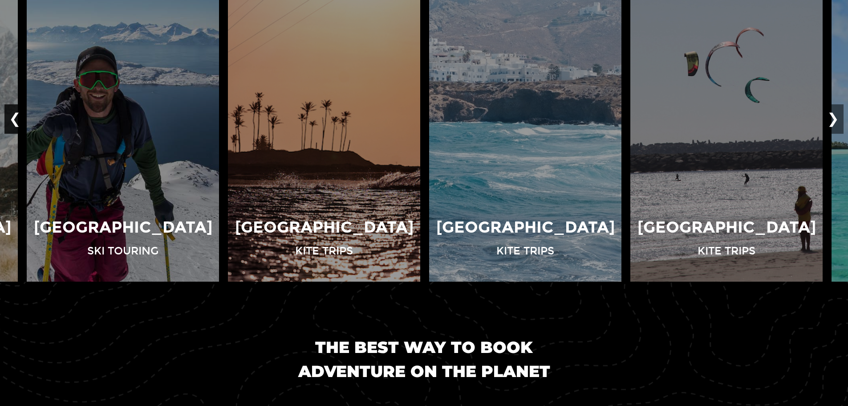
click at [16, 117] on button "❮" at bounding box center [14, 118] width 21 height 29
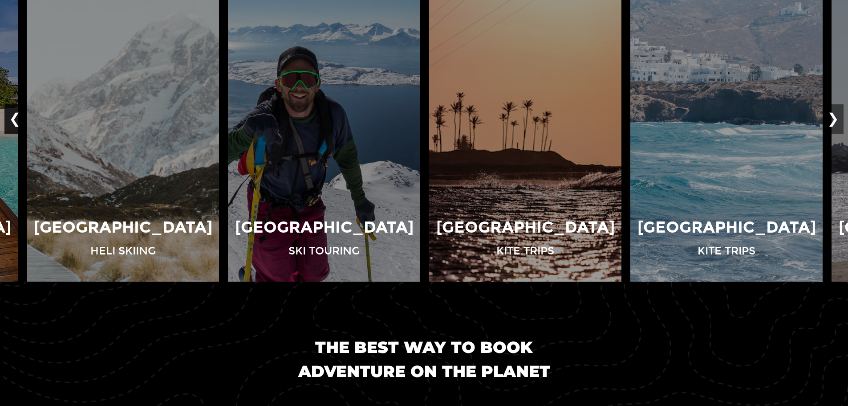
click at [16, 117] on button "❮" at bounding box center [14, 118] width 21 height 29
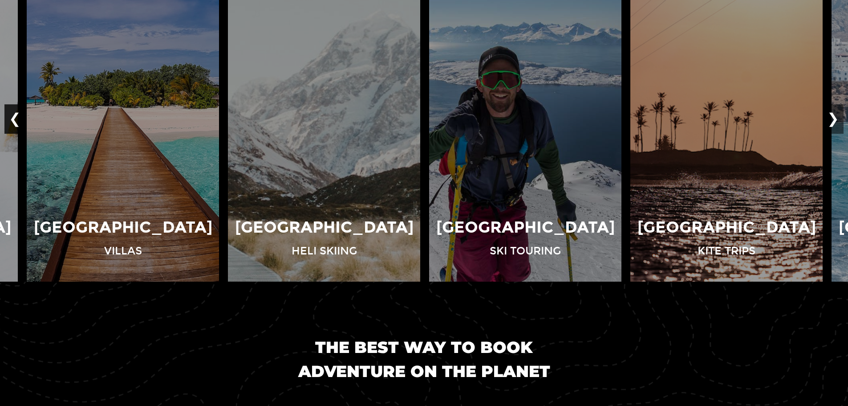
click at [16, 117] on button "❮" at bounding box center [14, 118] width 21 height 29
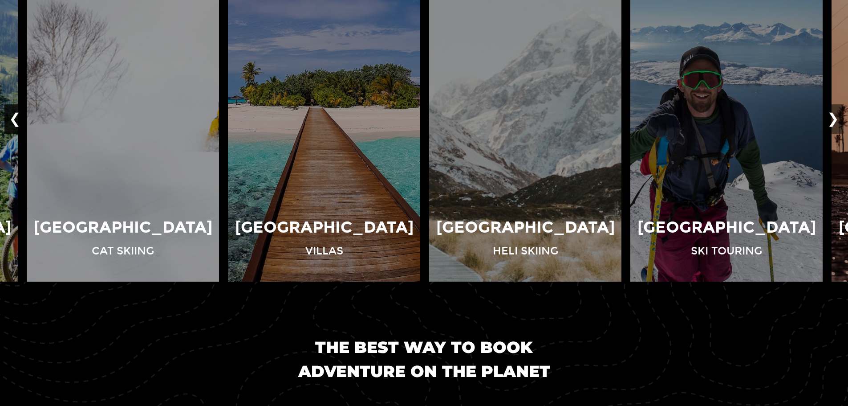
click at [16, 117] on button "❮" at bounding box center [14, 118] width 21 height 29
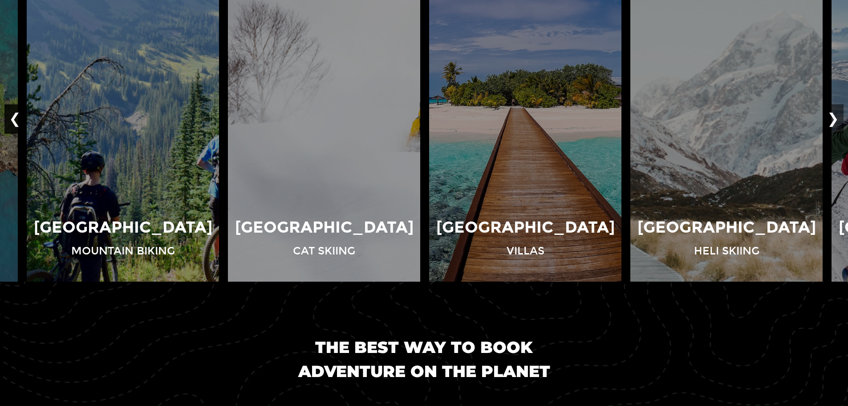
click at [16, 117] on button "❮" at bounding box center [14, 118] width 21 height 29
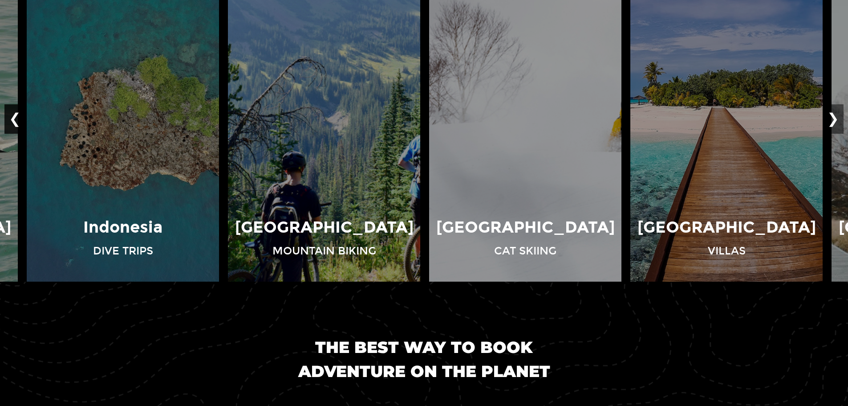
click at [16, 117] on button "❮" at bounding box center [14, 118] width 21 height 29
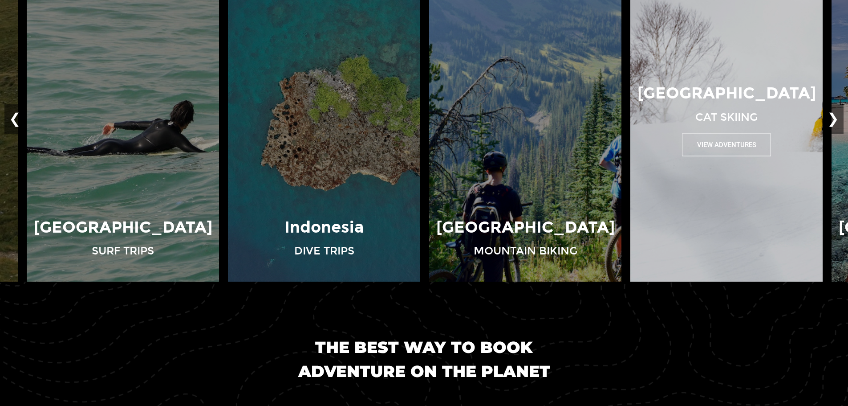
click at [726, 144] on button "View Adventures" at bounding box center [726, 144] width 89 height 23
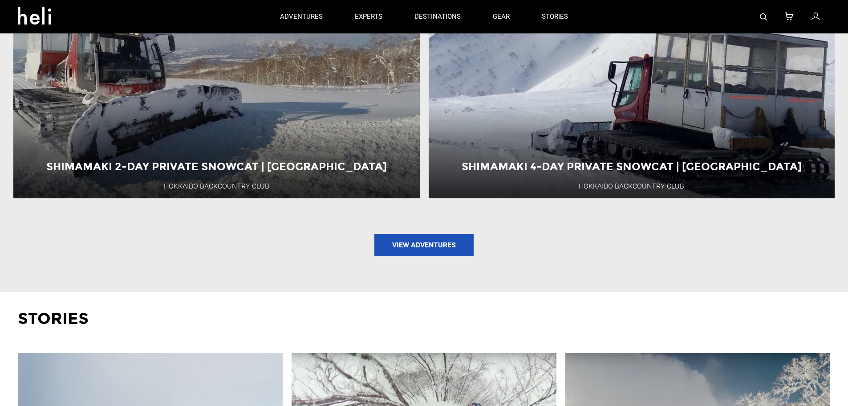
scroll to position [1157, 0]
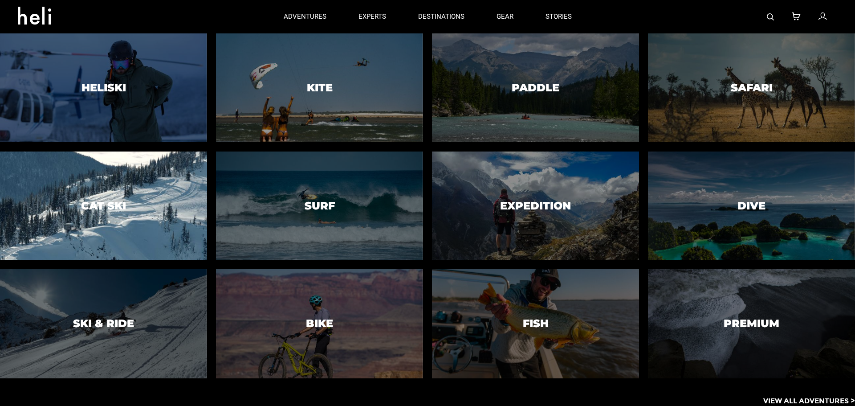
click at [118, 210] on h3 "Cat Ski" at bounding box center [103, 205] width 45 height 12
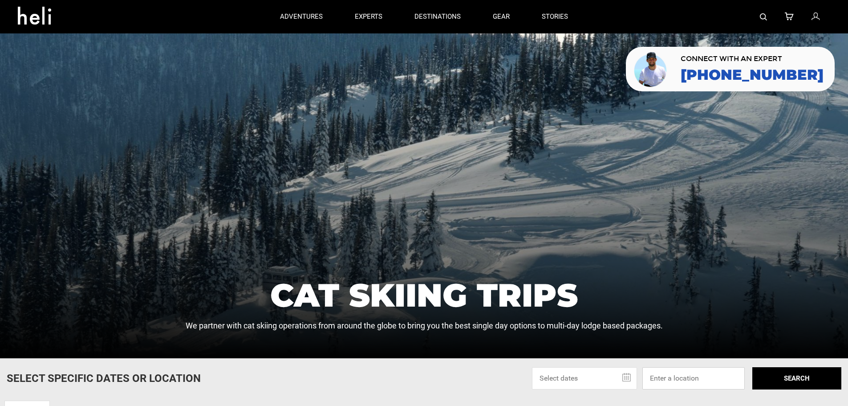
click at [672, 373] on input at bounding box center [693, 378] width 102 height 22
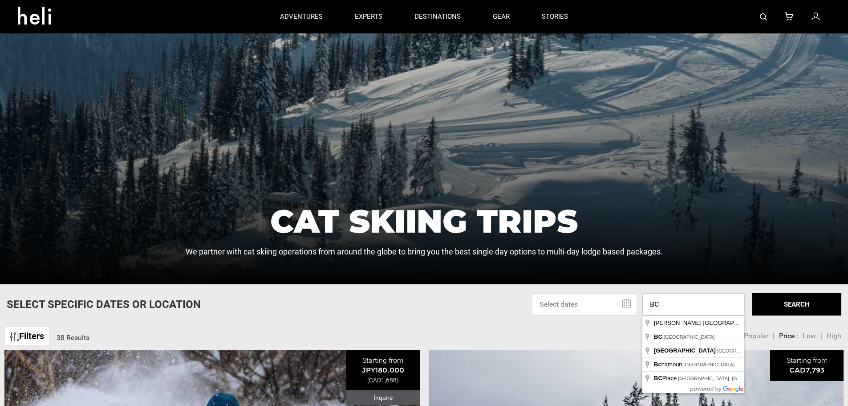
scroll to position [89, 0]
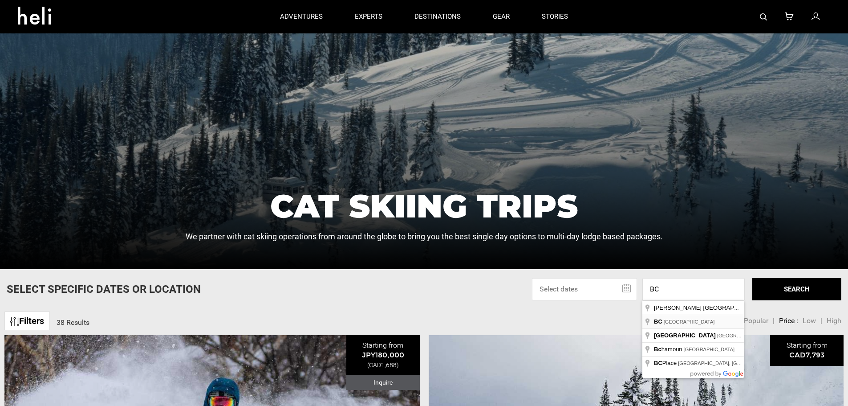
type input "[GEOGRAPHIC_DATA], [GEOGRAPHIC_DATA]"
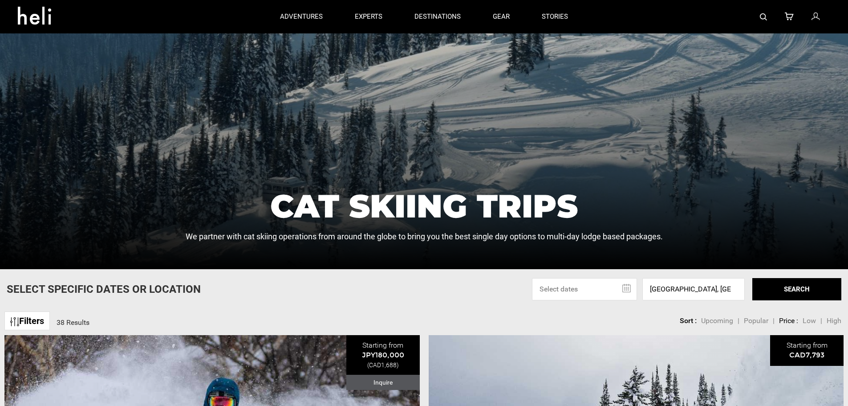
click at [791, 288] on button "SEARCH" at bounding box center [796, 289] width 89 height 22
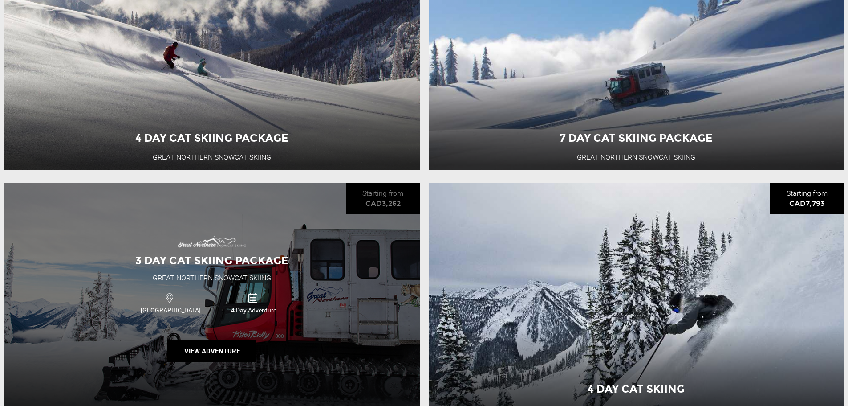
scroll to position [1781, 0]
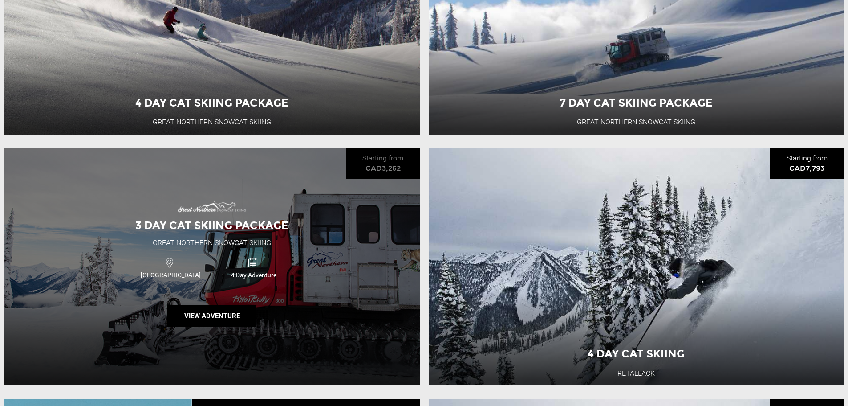
click at [256, 199] on div "3 Day Cat Skiing Package Great Northern Snowcat Skiing Canada 4 Day Adventure V…" at bounding box center [211, 266] width 415 height 237
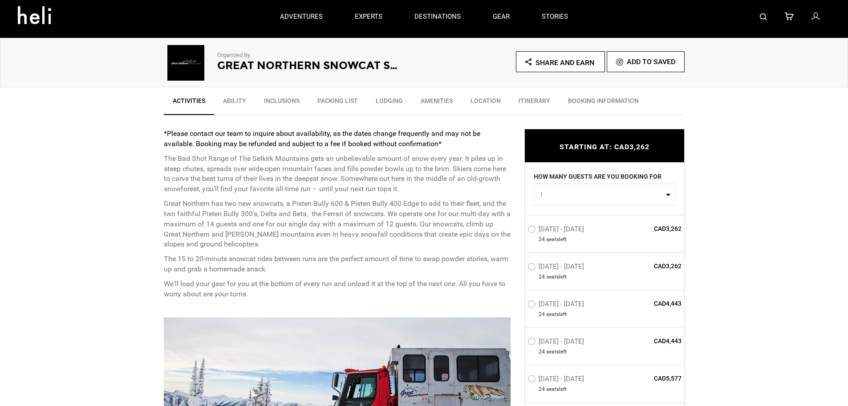
scroll to position [223, 0]
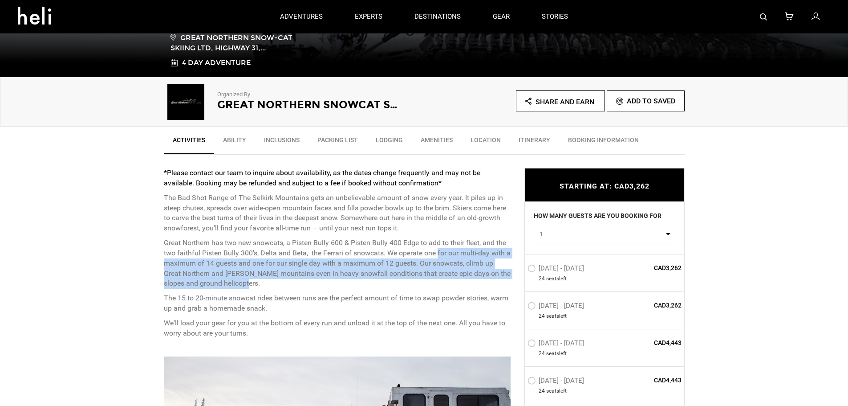
drag, startPoint x: 439, startPoint y: 252, endPoint x: 494, endPoint y: 284, distance: 63.6
click at [494, 284] on p "Great Northern has two new snowcats, a Pisten Bully 600 & Pisten Bully 400 Edge…" at bounding box center [337, 263] width 347 height 51
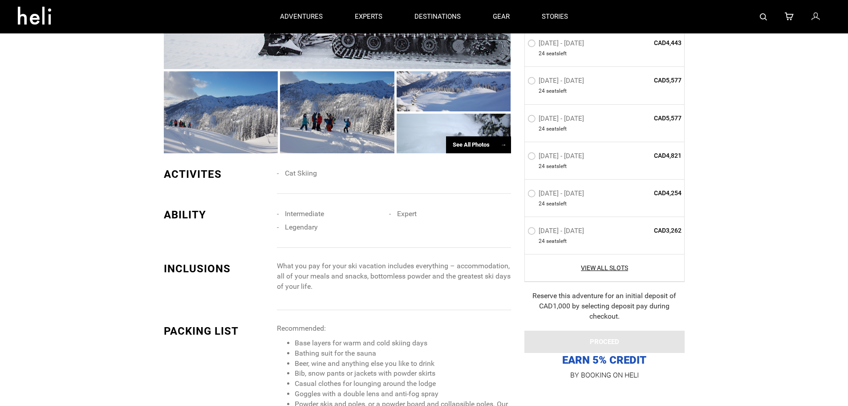
scroll to position [668, 0]
click at [471, 142] on div "See All Photos →" at bounding box center [478, 145] width 65 height 17
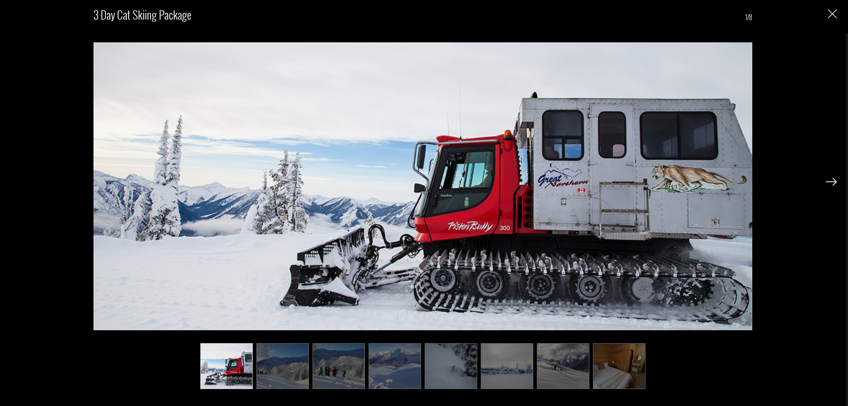
click at [286, 371] on img at bounding box center [282, 366] width 53 height 46
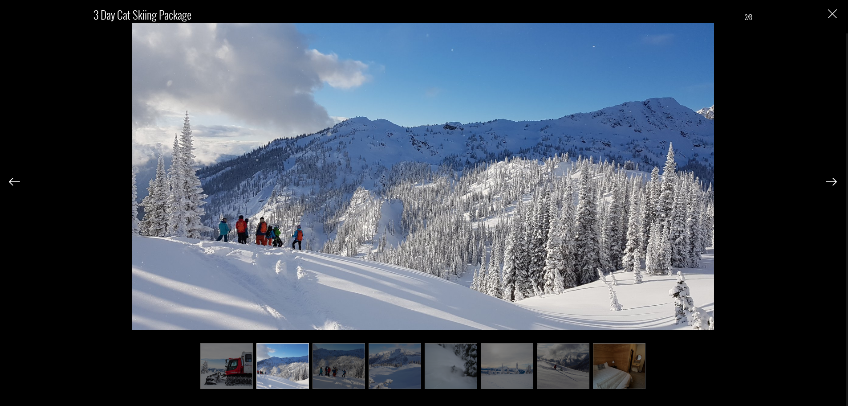
click at [629, 364] on img at bounding box center [619, 366] width 53 height 46
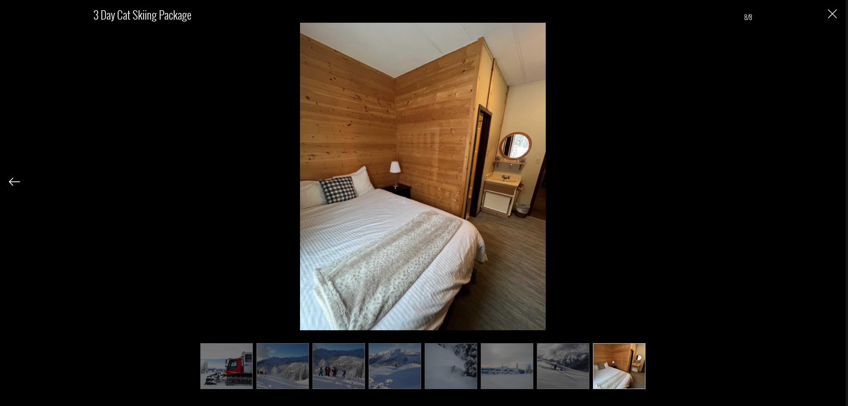
scroll to position [801, 0]
click at [563, 367] on img at bounding box center [563, 366] width 53 height 46
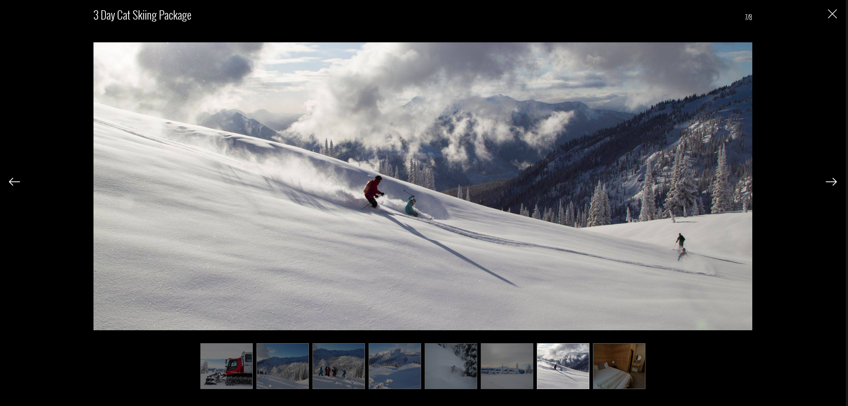
click at [492, 371] on img at bounding box center [507, 366] width 53 height 46
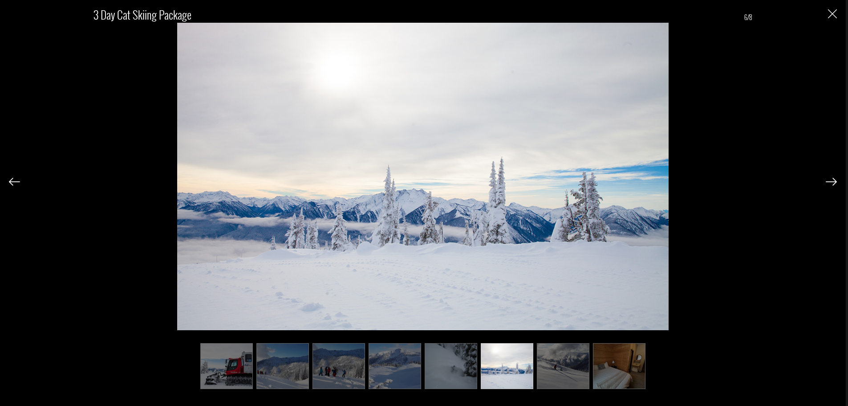
click at [459, 370] on img at bounding box center [451, 366] width 53 height 46
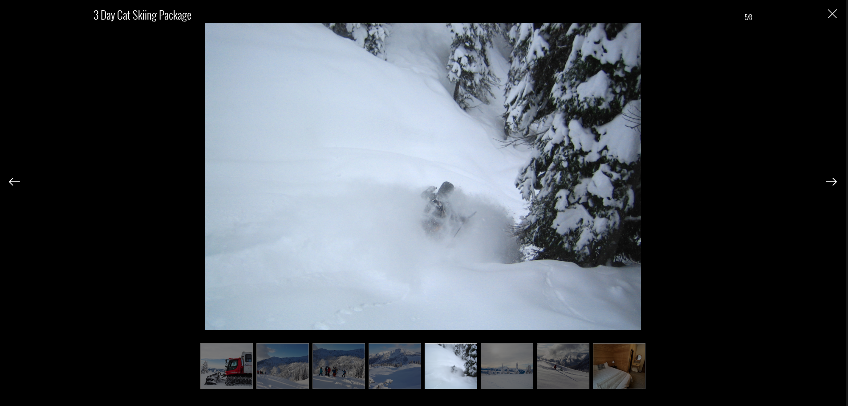
click at [404, 377] on img at bounding box center [395, 366] width 53 height 46
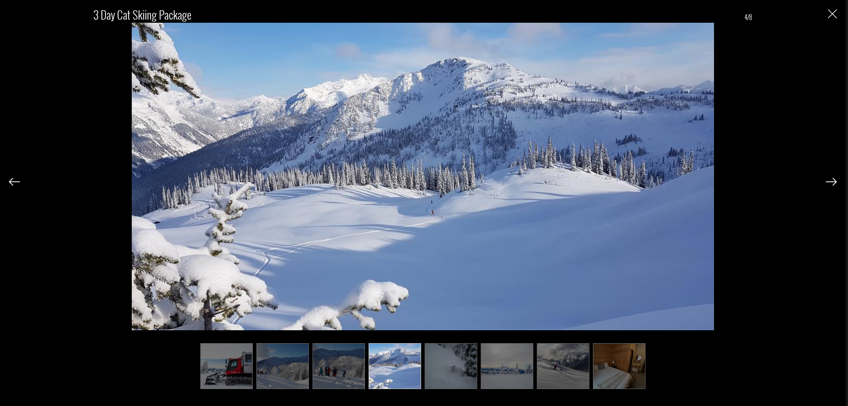
click at [336, 370] on img at bounding box center [338, 366] width 53 height 46
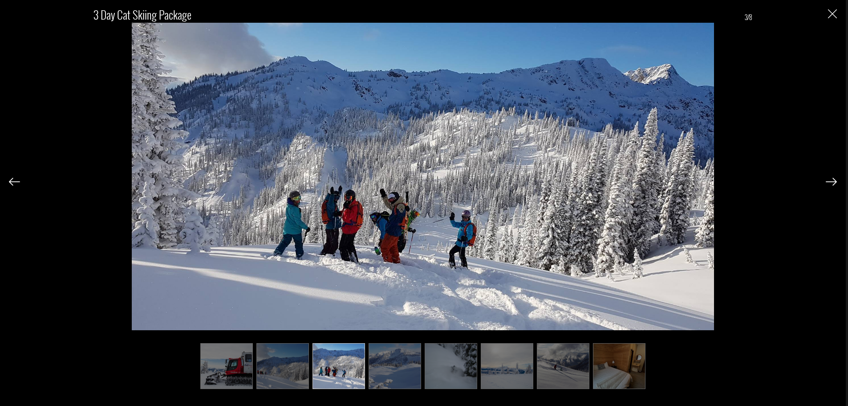
click at [299, 358] on img at bounding box center [282, 366] width 53 height 46
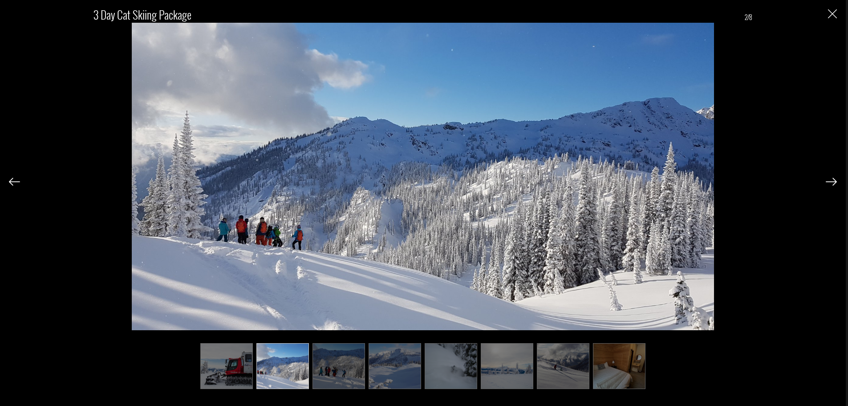
click at [243, 363] on img at bounding box center [226, 366] width 53 height 46
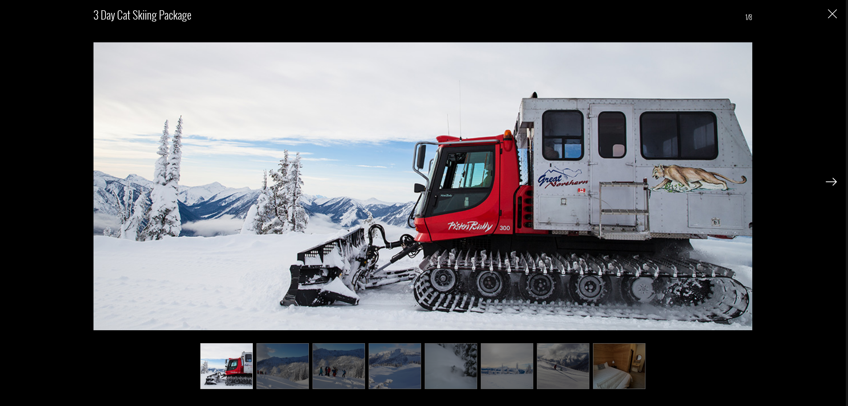
click at [833, 13] on img "Close" at bounding box center [832, 13] width 9 height 9
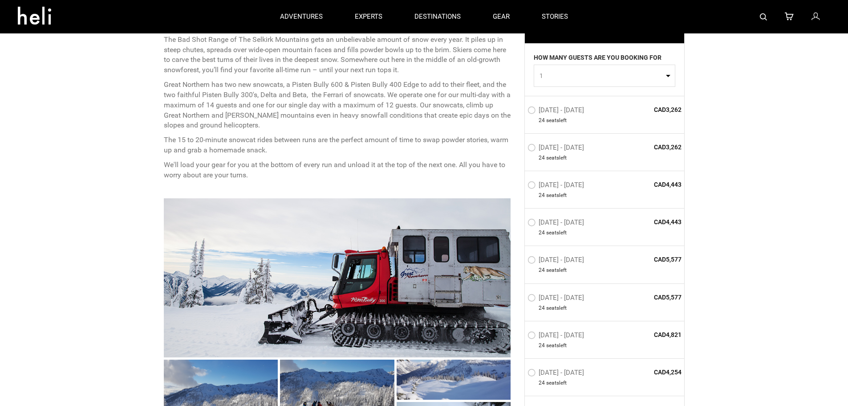
scroll to position [356, 0]
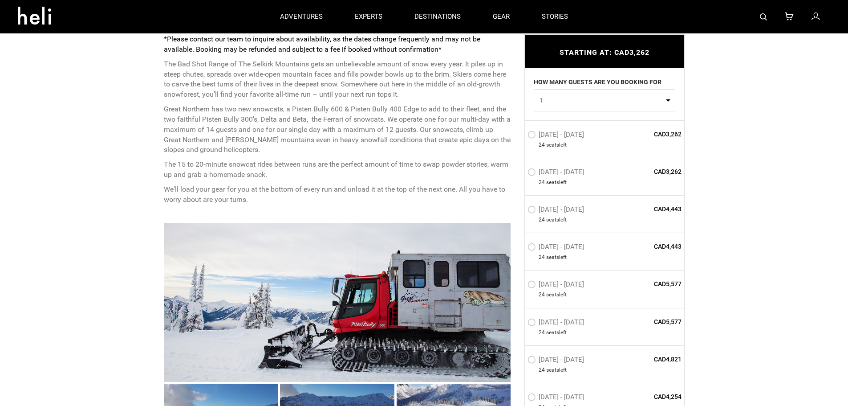
click at [606, 280] on div "Jan 11 - Jan 14, 2026 24 seat s left" at bounding box center [572, 289] width 90 height 19
click at [530, 282] on label "Jan 11 - Jan 14, 2026" at bounding box center [556, 285] width 59 height 11
click at [521, 282] on input "Jan 11 - Jan 14, 2026" at bounding box center [521, 288] width 0 height 19
click at [530, 282] on label "Jan 11 - Jan 14, 2026" at bounding box center [556, 285] width 58 height 11
click at [521, 282] on input "Jan 11 - Jan 14, 2026" at bounding box center [521, 288] width 0 height 18
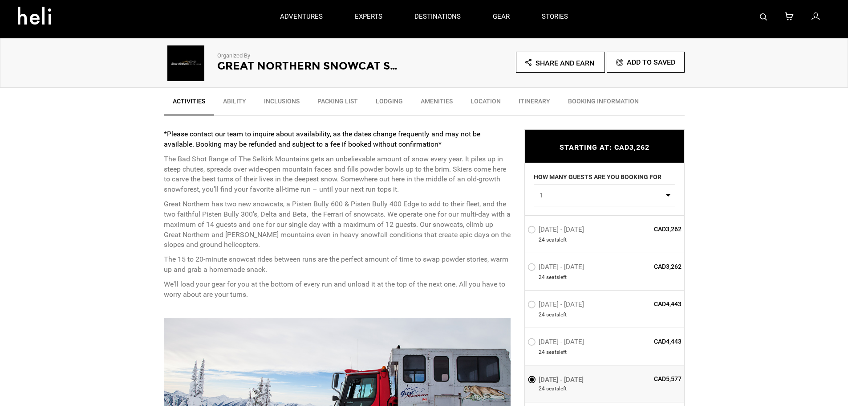
scroll to position [223, 0]
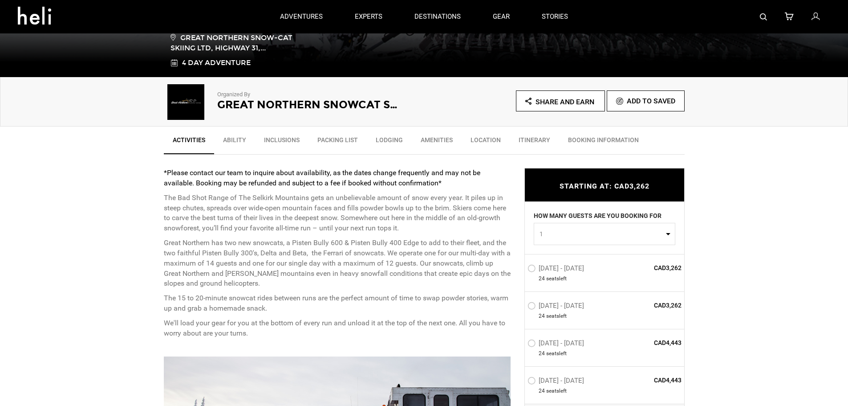
click at [487, 140] on link "Location" at bounding box center [486, 142] width 48 height 22
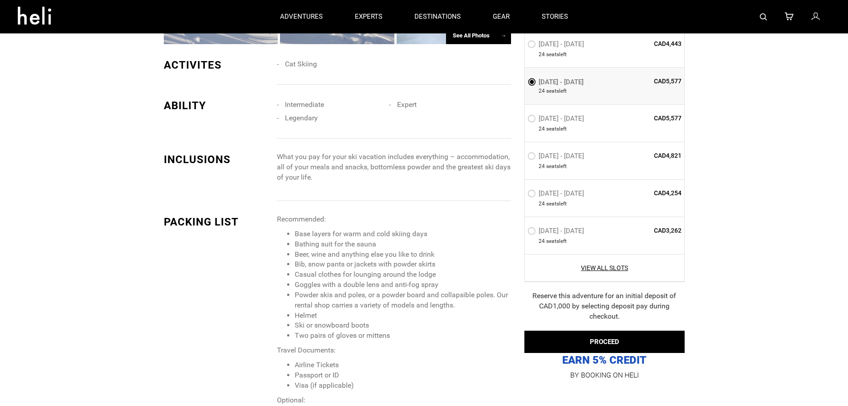
scroll to position [530, 0]
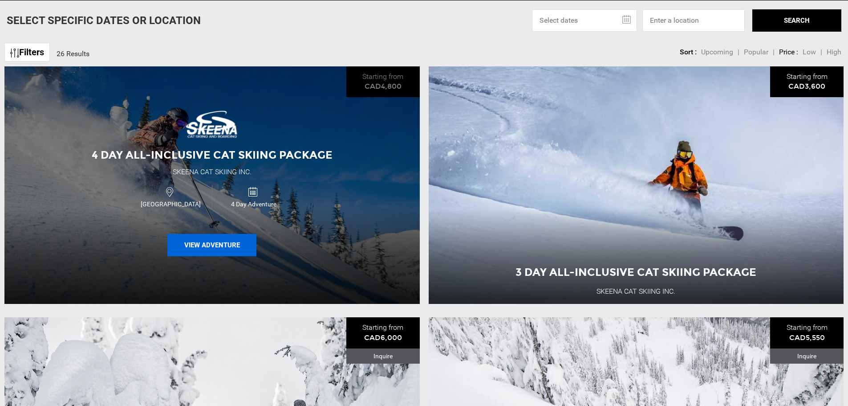
scroll to position [401, 0]
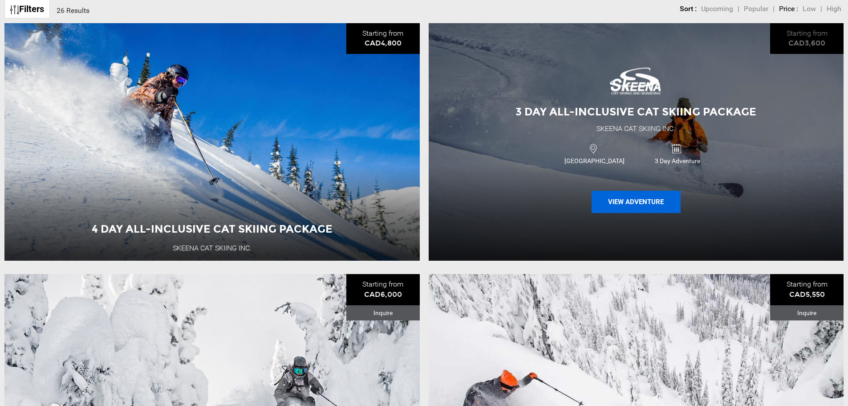
click at [630, 203] on button "View Adventure" at bounding box center [636, 202] width 89 height 22
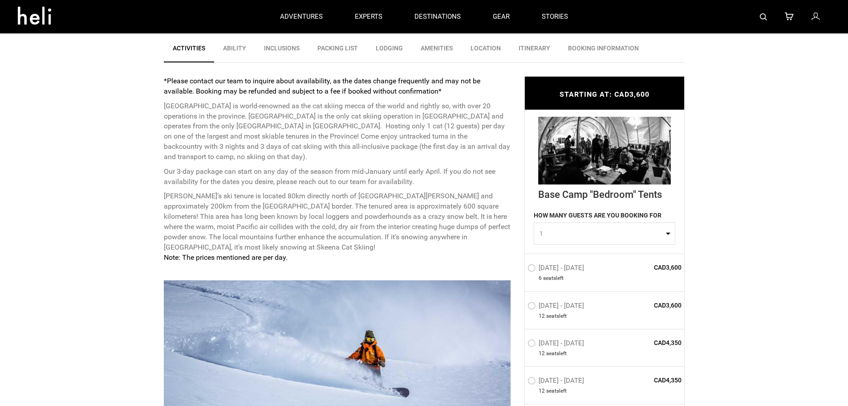
scroll to position [312, 0]
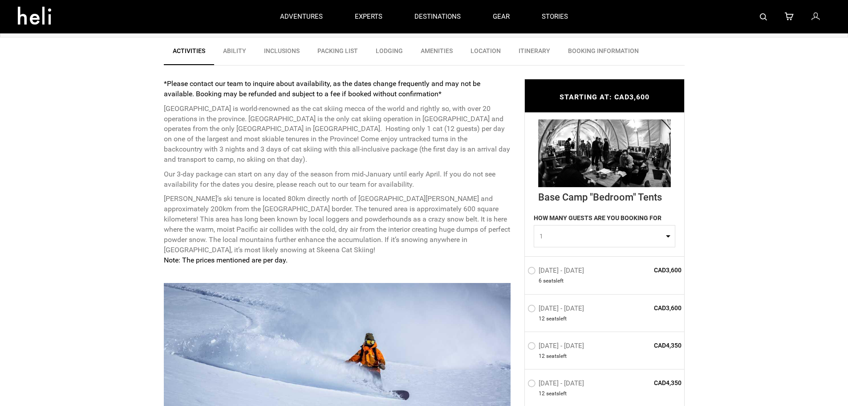
click at [309, 332] on div at bounding box center [337, 362] width 347 height 159
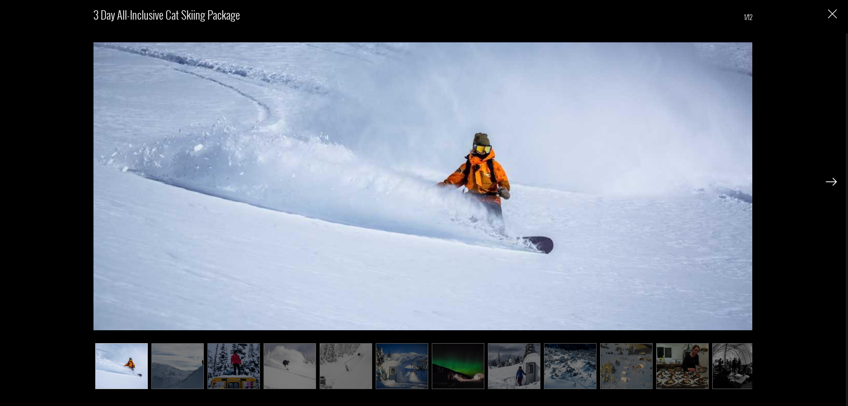
click at [195, 365] on img at bounding box center [177, 366] width 53 height 46
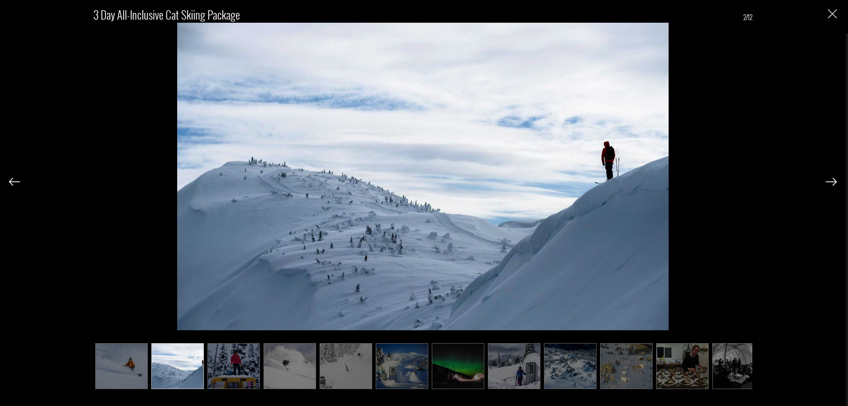
click at [229, 361] on img at bounding box center [233, 366] width 53 height 46
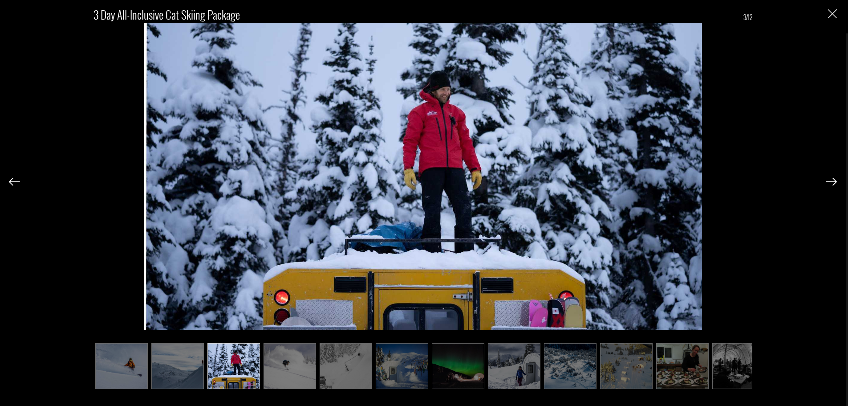
click at [265, 359] on img at bounding box center [290, 366] width 53 height 46
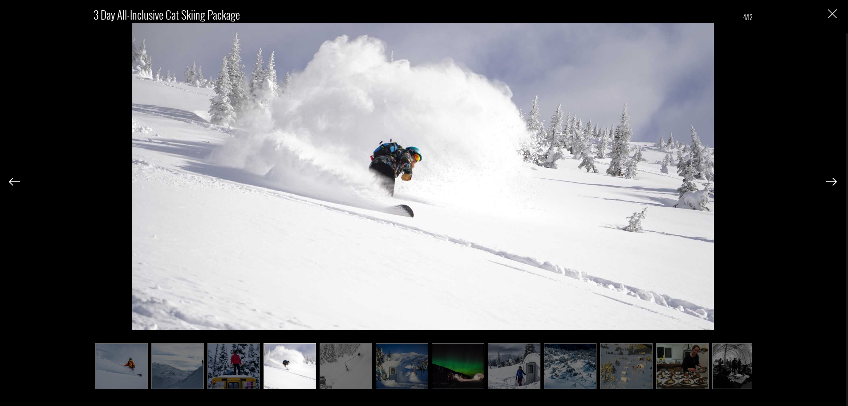
click at [345, 362] on img at bounding box center [346, 366] width 53 height 46
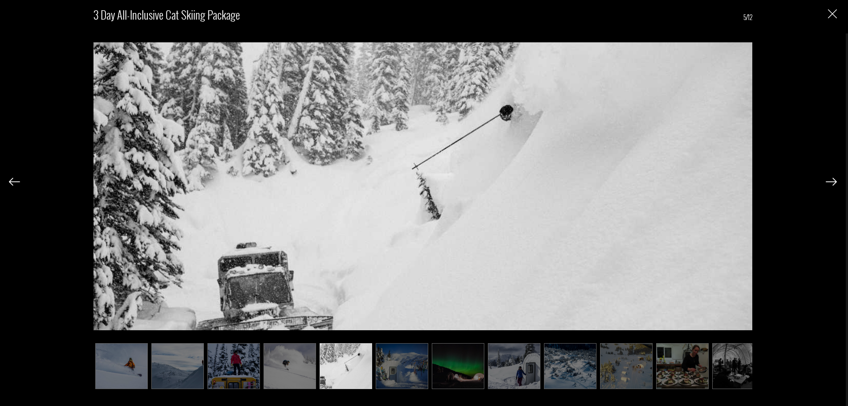
click at [400, 357] on img at bounding box center [402, 366] width 53 height 46
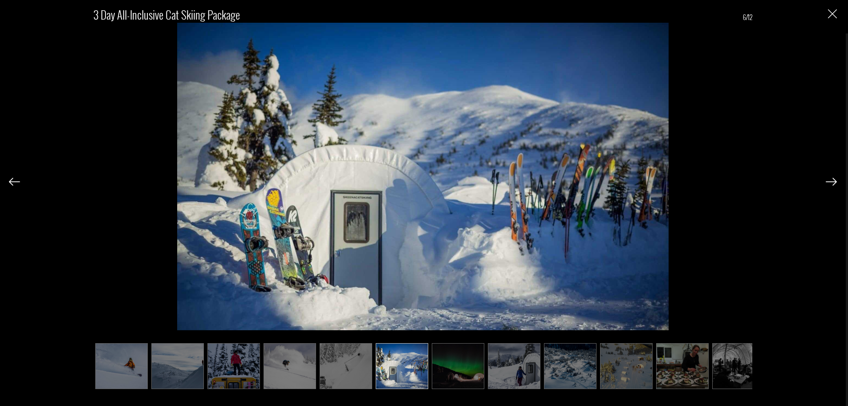
click at [455, 361] on img at bounding box center [458, 366] width 53 height 46
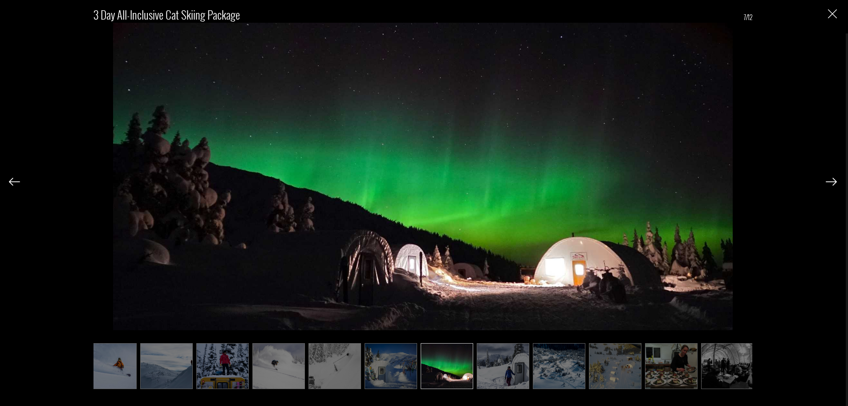
scroll to position [0, 14]
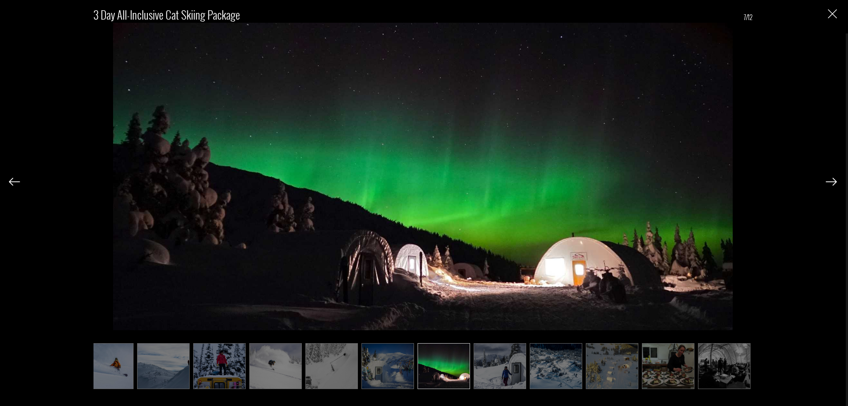
click at [501, 362] on img at bounding box center [500, 366] width 53 height 46
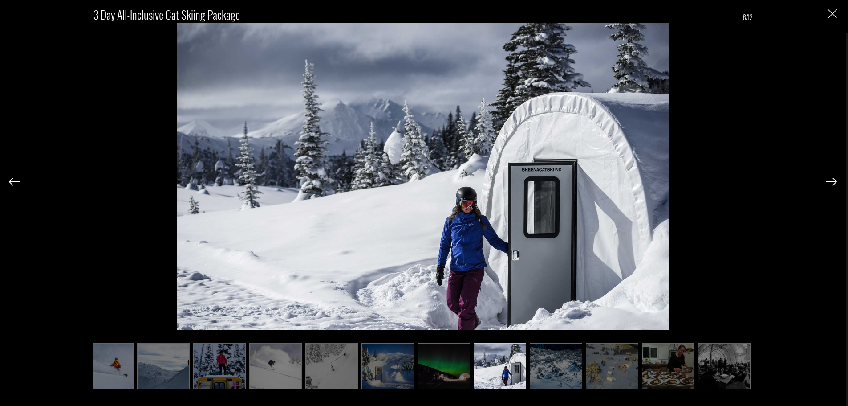
drag, startPoint x: 536, startPoint y: 363, endPoint x: 544, endPoint y: 362, distance: 7.1
click at [537, 363] on img at bounding box center [556, 366] width 53 height 46
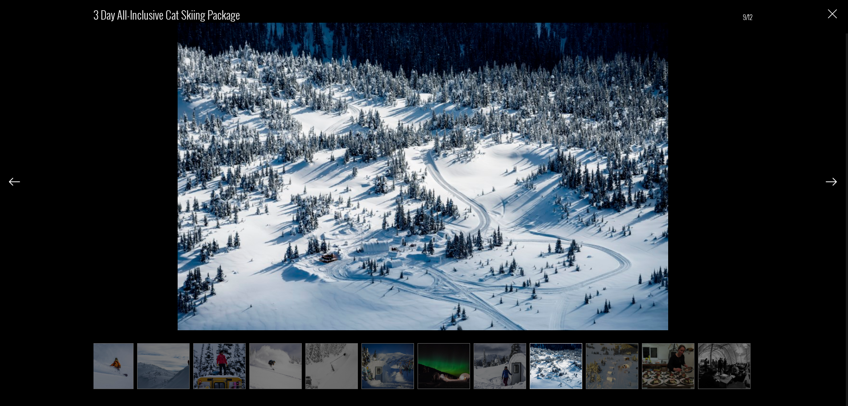
click at [602, 362] on img at bounding box center [612, 366] width 53 height 46
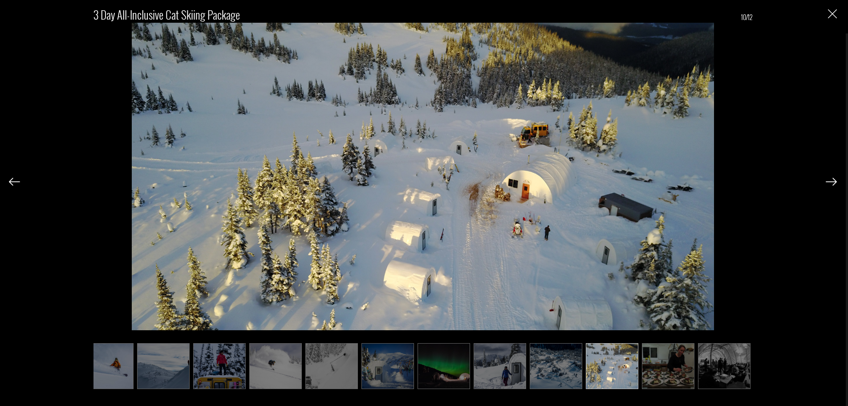
click at [657, 361] on img at bounding box center [668, 366] width 53 height 46
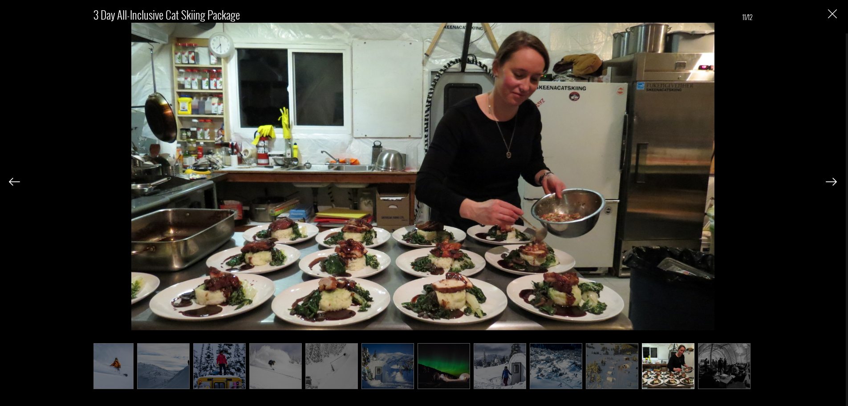
click at [694, 357] on ul at bounding box center [422, 366] width 659 height 46
click at [710, 361] on img at bounding box center [724, 366] width 53 height 46
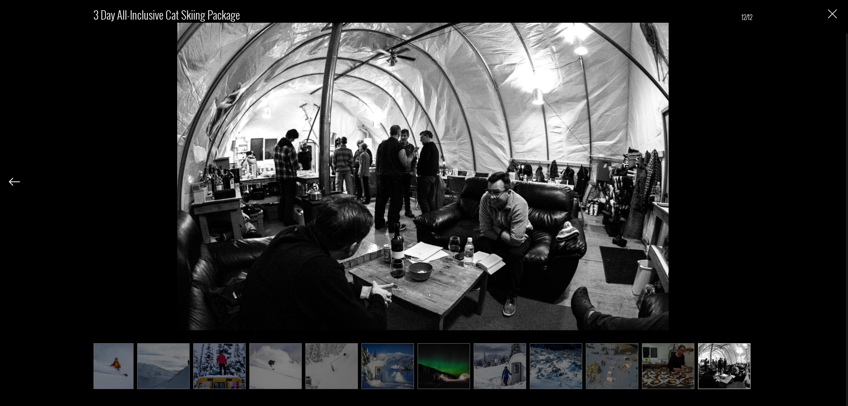
click at [831, 13] on img "Close" at bounding box center [832, 13] width 9 height 9
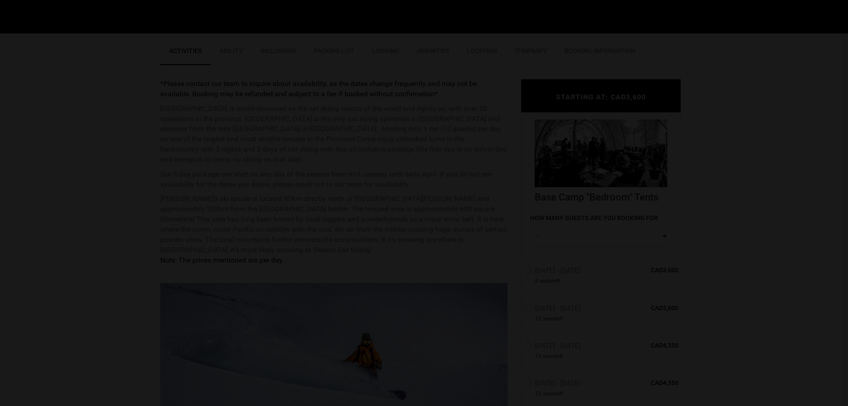
scroll to position [0, 0]
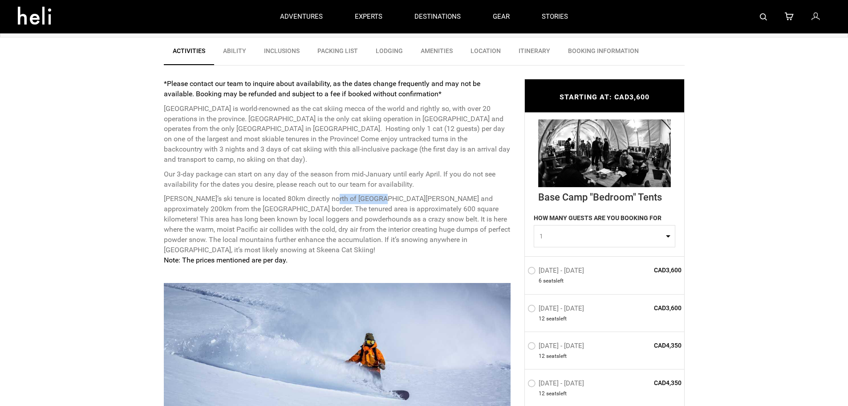
drag, startPoint x: 329, startPoint y: 198, endPoint x: 373, endPoint y: 197, distance: 45.0
click at [373, 197] on p "Skeena’s ski tenure is located 80km directly north of Smithers, B.C. and approx…" at bounding box center [337, 229] width 347 height 71
